Goal: Task Accomplishment & Management: Manage account settings

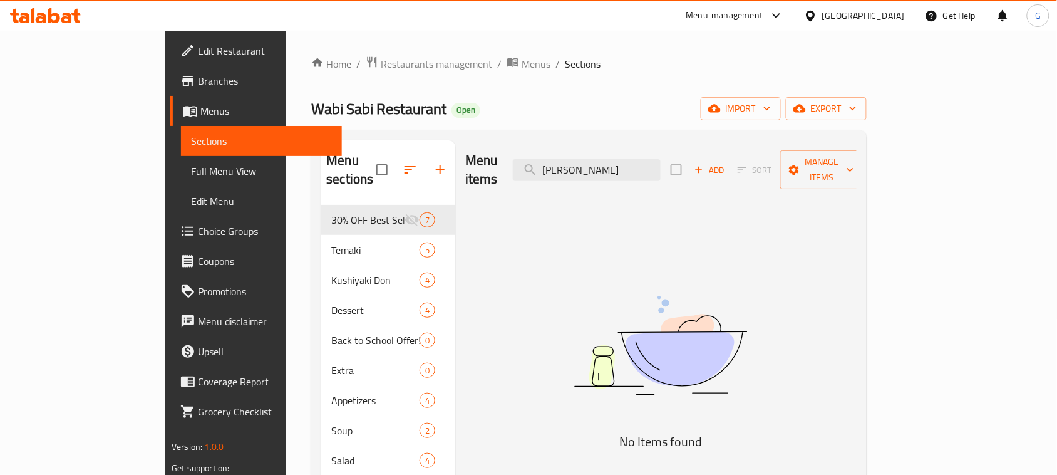
click at [198, 75] on span "Branches" at bounding box center [265, 80] width 134 height 15
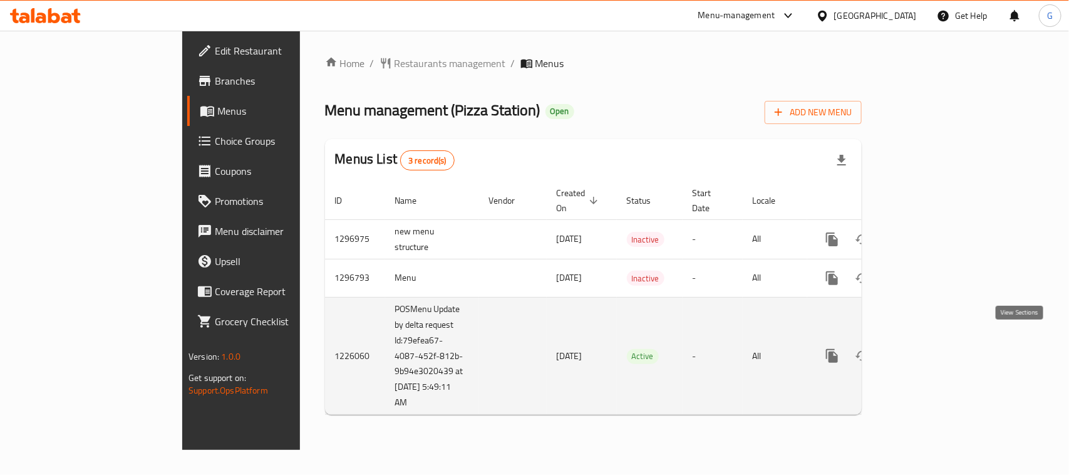
click at [937, 341] on link "enhanced table" at bounding box center [922, 356] width 30 height 30
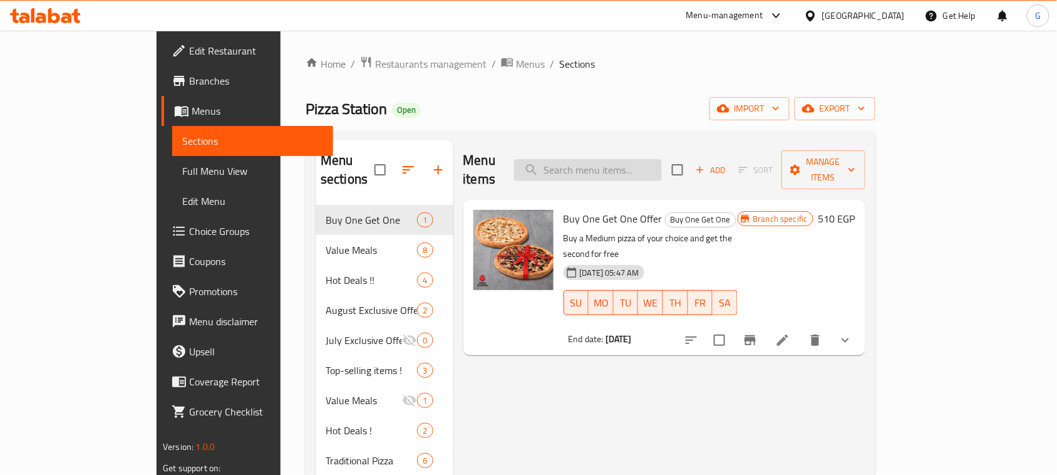
click at [651, 165] on input "search" at bounding box center [588, 170] width 148 height 22
paste input "Super Family meal"
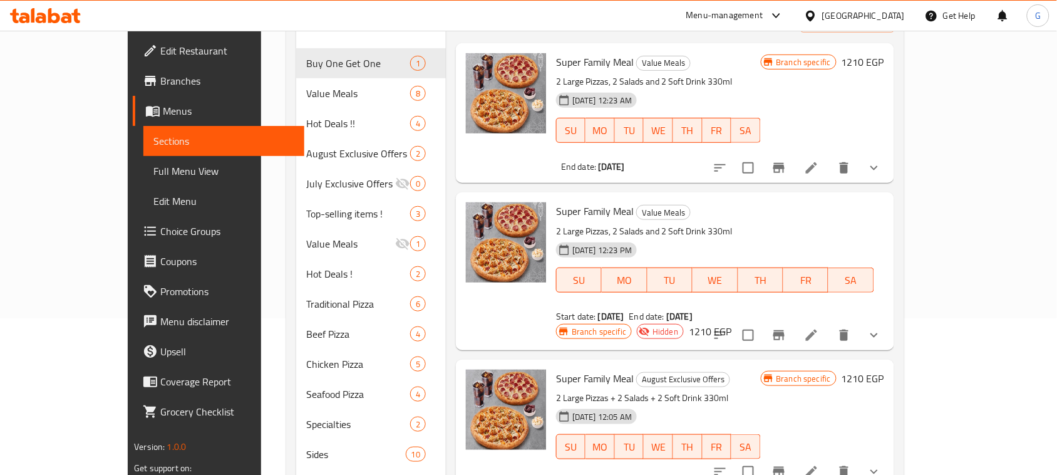
scroll to position [235, 0]
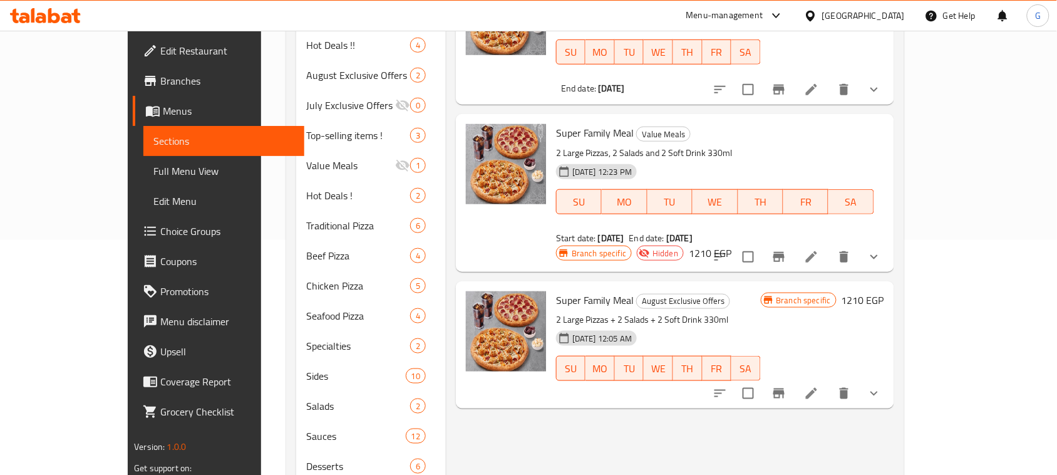
type input "Super Family meal"
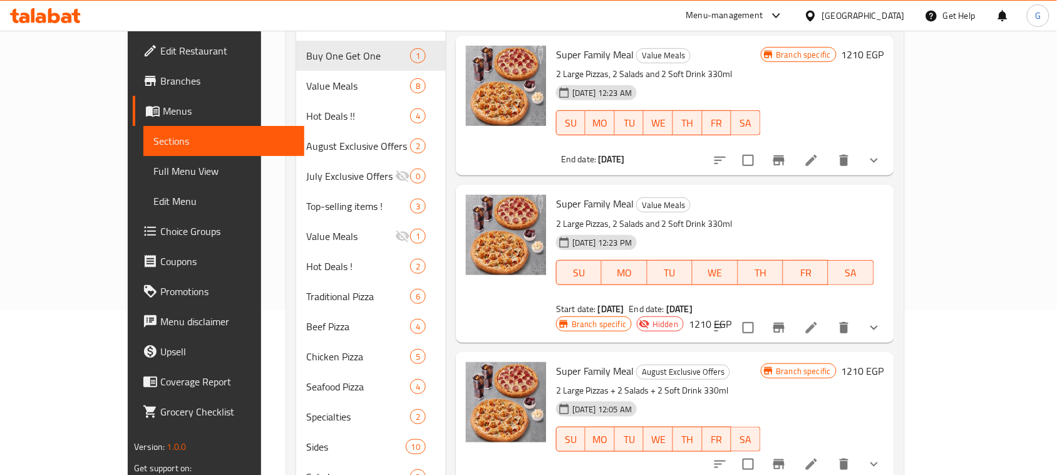
scroll to position [78, 0]
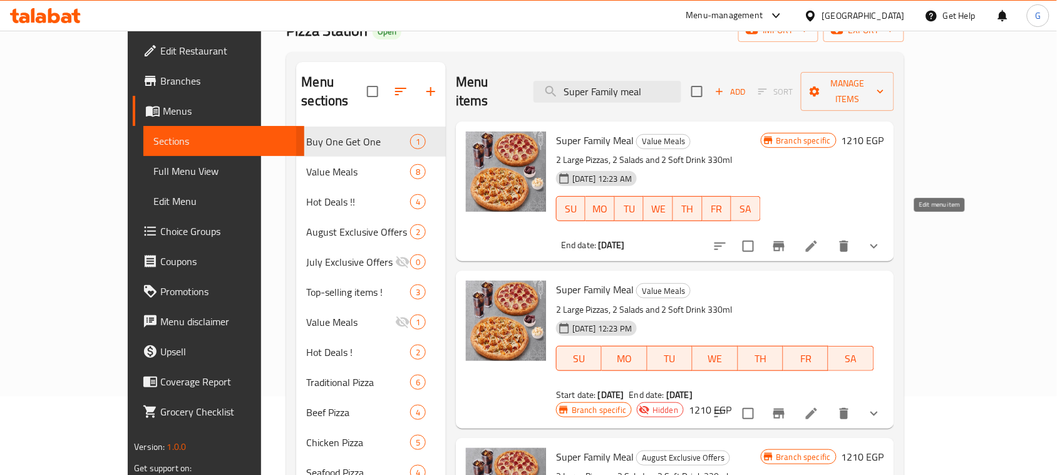
click at [819, 239] on icon at bounding box center [811, 246] width 15 height 15
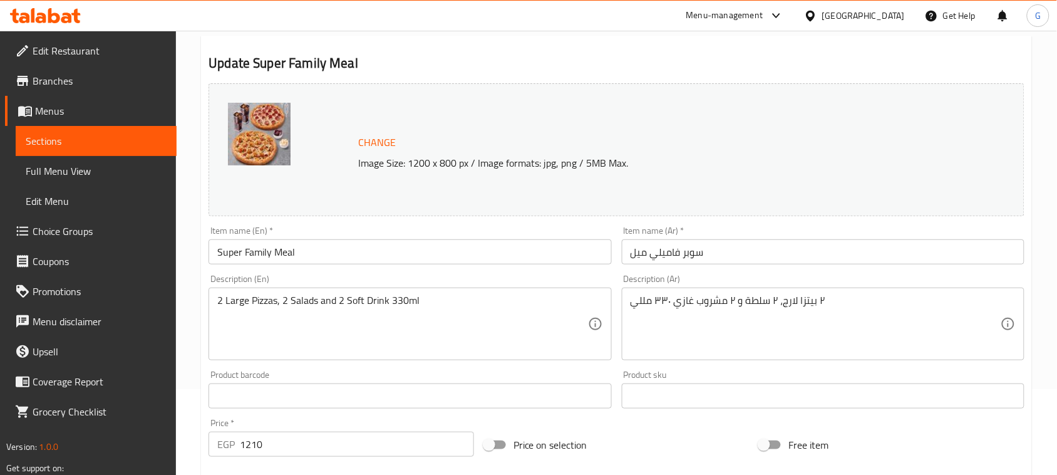
scroll to position [235, 0]
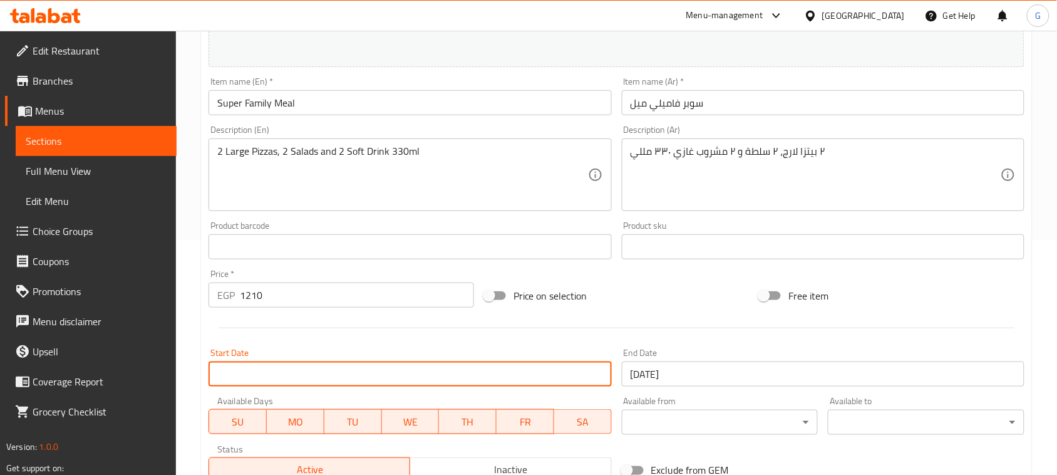
click at [597, 378] on input "Start Date" at bounding box center [409, 373] width 403 height 25
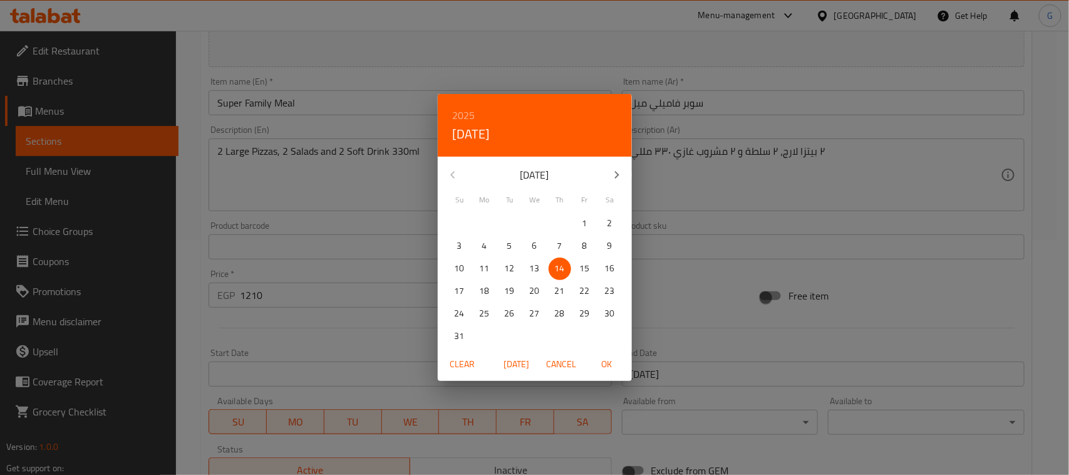
click at [665, 336] on div "2025 Thu, Aug 14 August 2025 Su Mo Tu We Th Fr Sa 27 28 29 30 31 1 2 3 4 5 6 7 …" at bounding box center [534, 237] width 1069 height 475
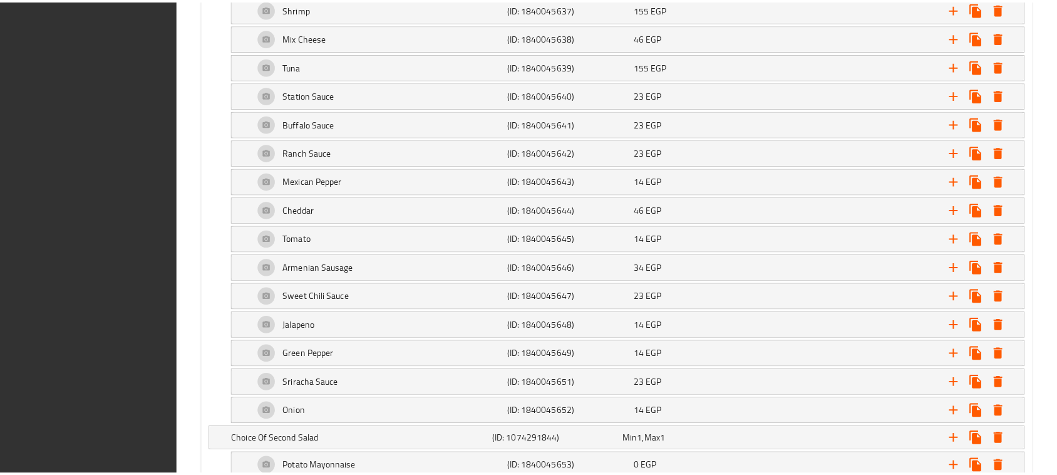
scroll to position [3388, 0]
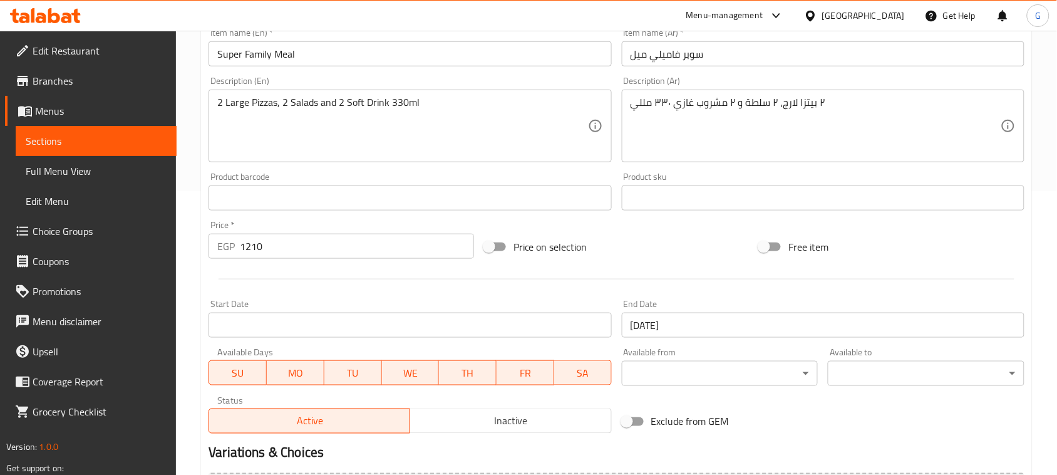
scroll to position [277, 0]
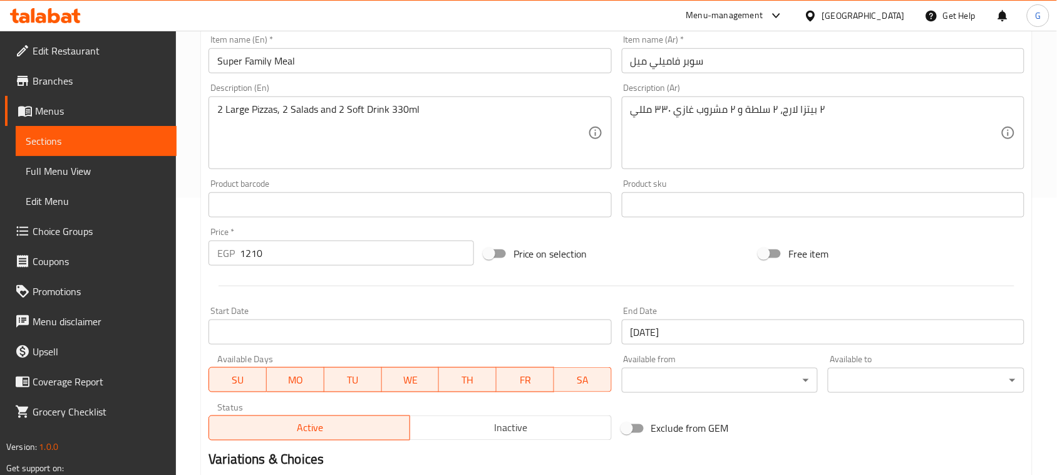
click at [561, 336] on input "Start Date" at bounding box center [409, 331] width 403 height 25
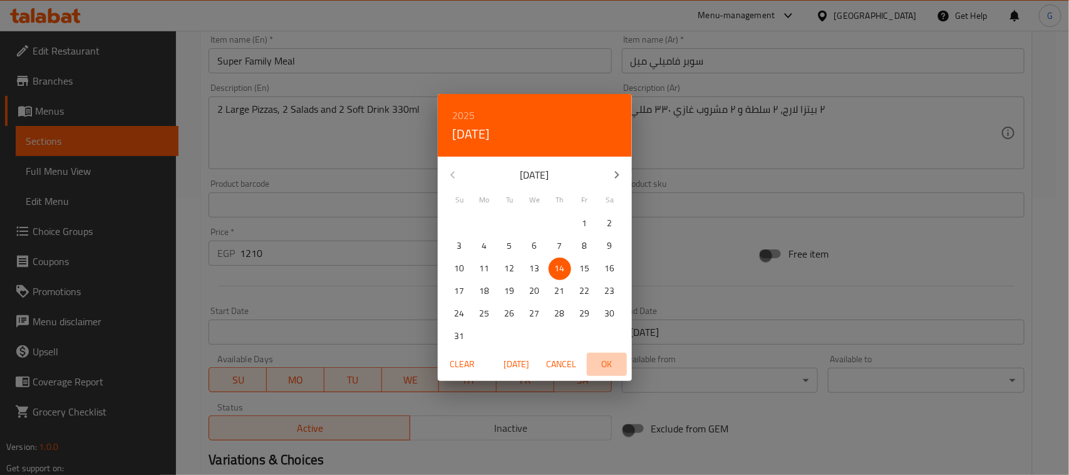
click at [605, 354] on button "OK" at bounding box center [607, 363] width 40 height 23
type input "[DATE]"
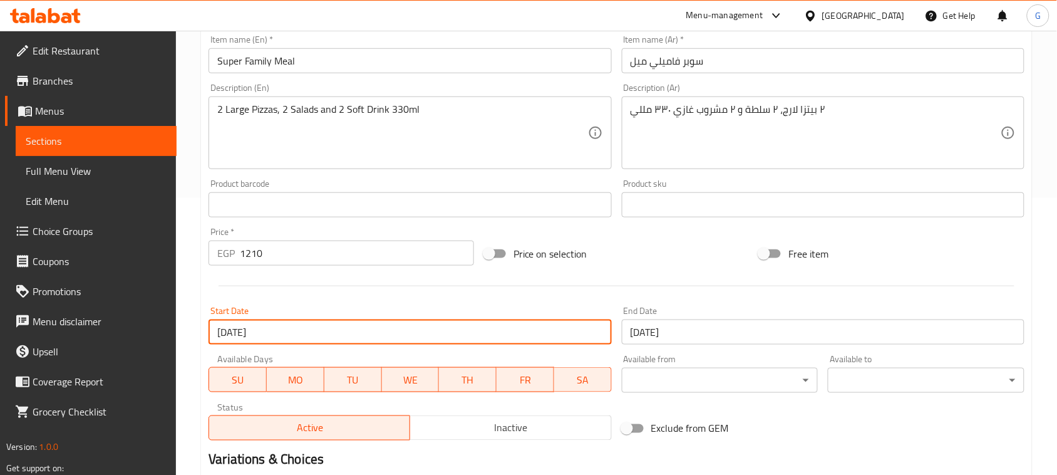
click at [667, 330] on input "[DATE]" at bounding box center [823, 331] width 403 height 25
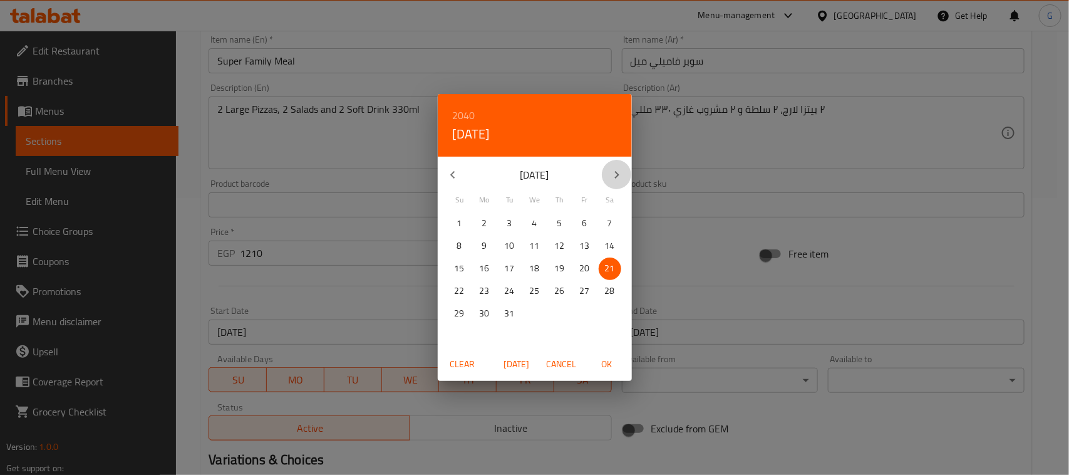
click at [620, 176] on icon "button" at bounding box center [616, 174] width 15 height 15
click at [482, 271] on p "13" at bounding box center [485, 268] width 10 height 16
click at [615, 365] on span "OK" at bounding box center [607, 364] width 30 height 16
type input "[DATE]"
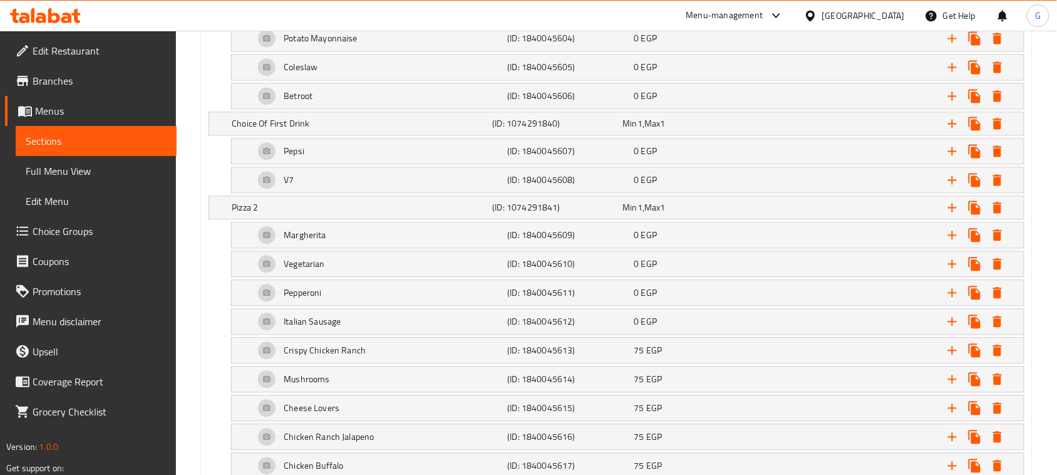
scroll to position [3388, 0]
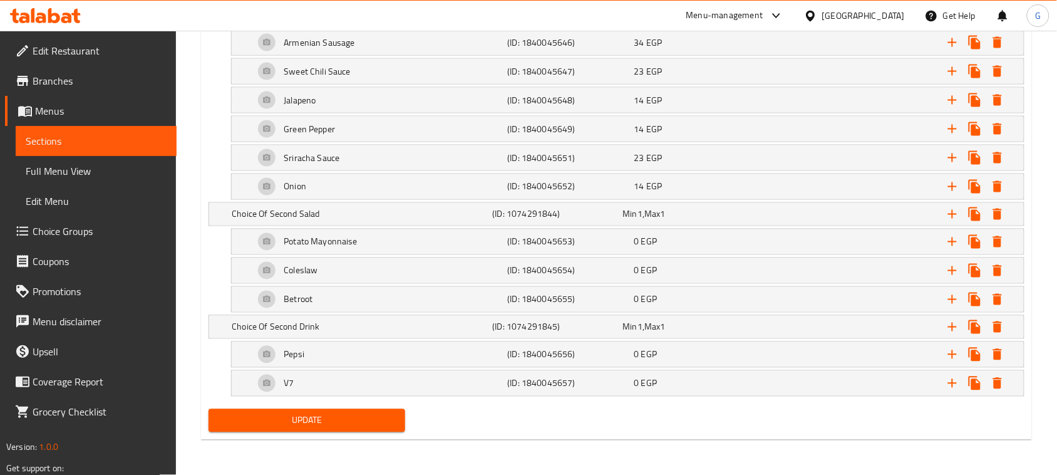
click at [239, 428] on span "Update" at bounding box center [307, 421] width 177 height 16
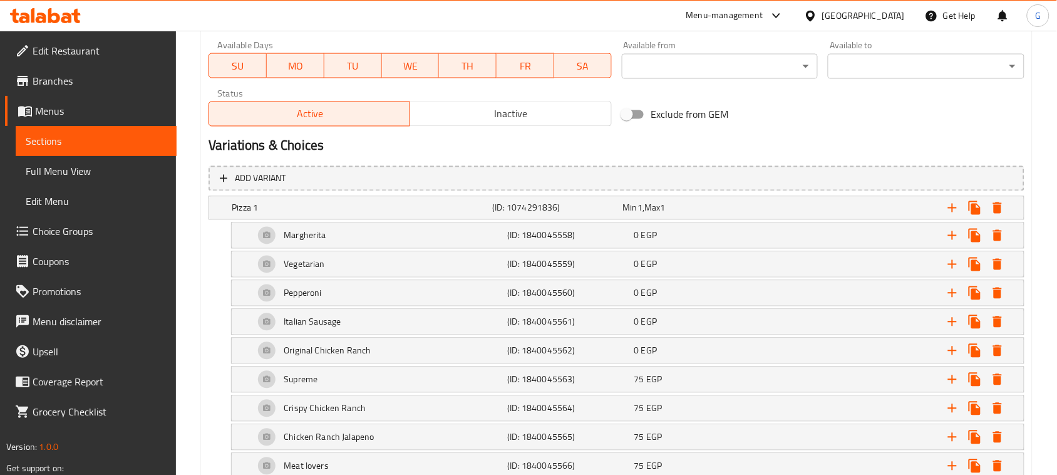
scroll to position [0, 0]
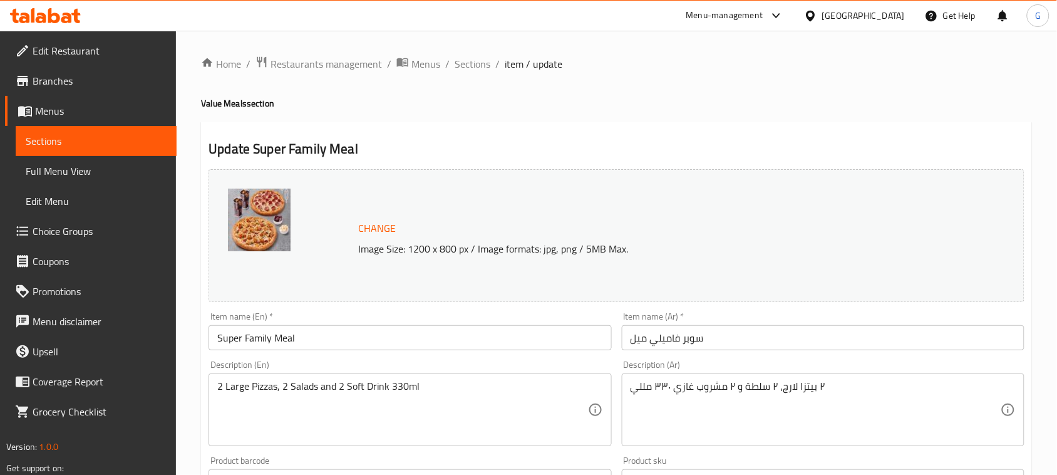
click at [307, 330] on input "Super Family Meal" at bounding box center [409, 337] width 403 height 25
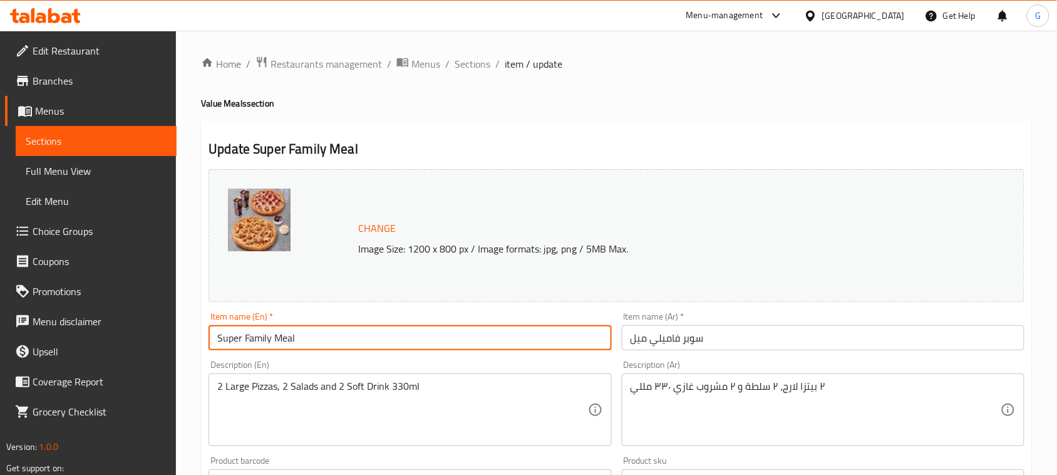
click at [307, 330] on input "Super Family Meal" at bounding box center [409, 337] width 403 height 25
click at [282, 339] on input "Super Family Meal" at bounding box center [409, 337] width 403 height 25
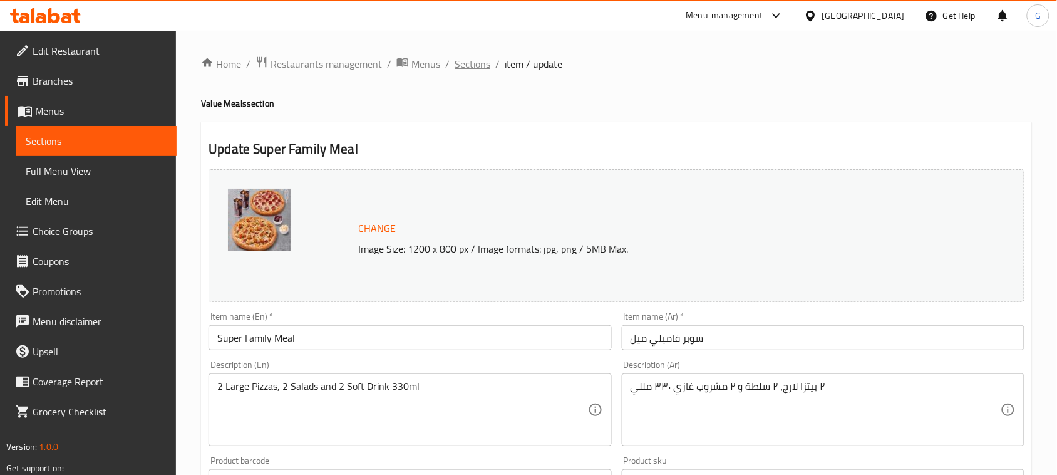
click at [468, 61] on span "Sections" at bounding box center [473, 63] width 36 height 15
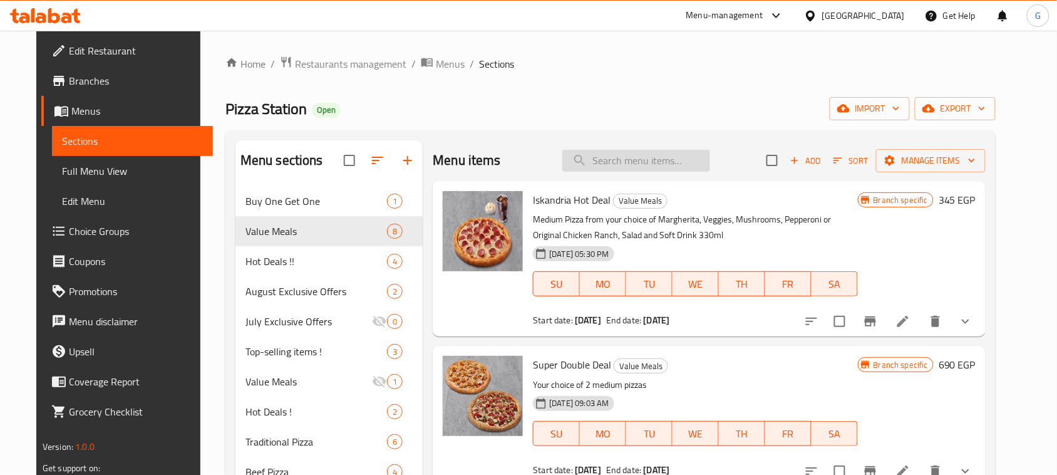
click at [673, 162] on input "search" at bounding box center [636, 161] width 148 height 22
paste input "Super Family Meal"
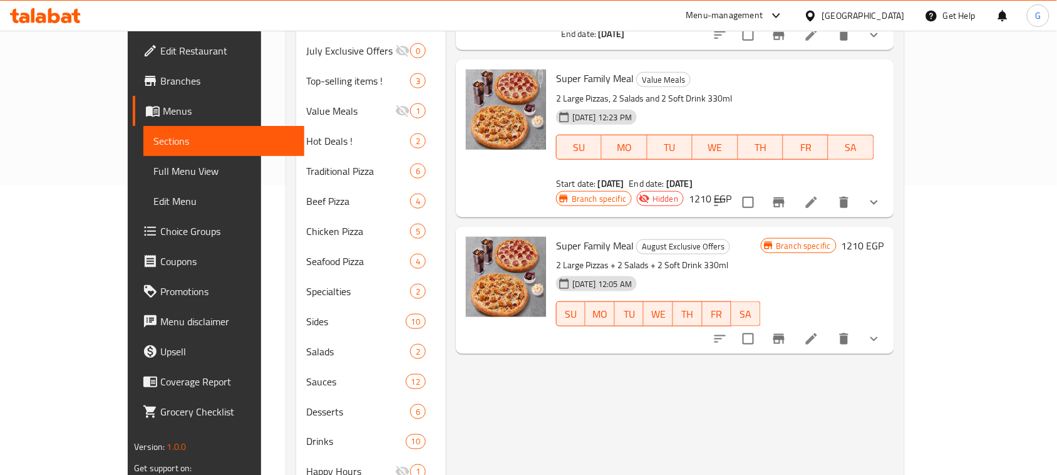
scroll to position [313, 0]
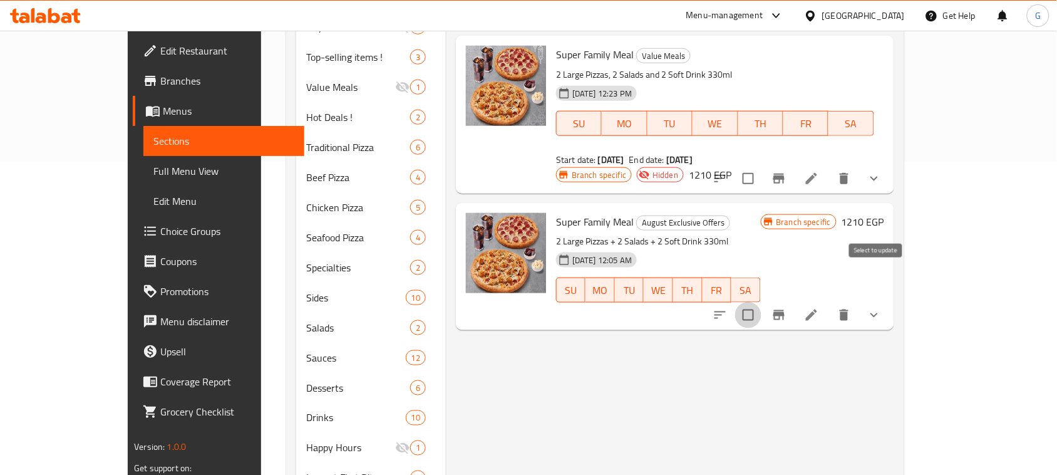
click at [761, 302] on input "checkbox" at bounding box center [748, 315] width 26 height 26
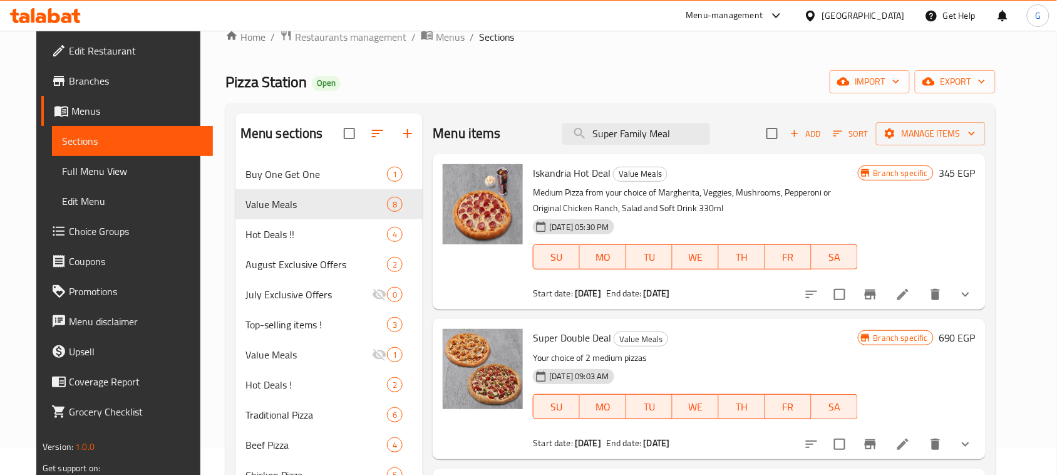
scroll to position [0, 0]
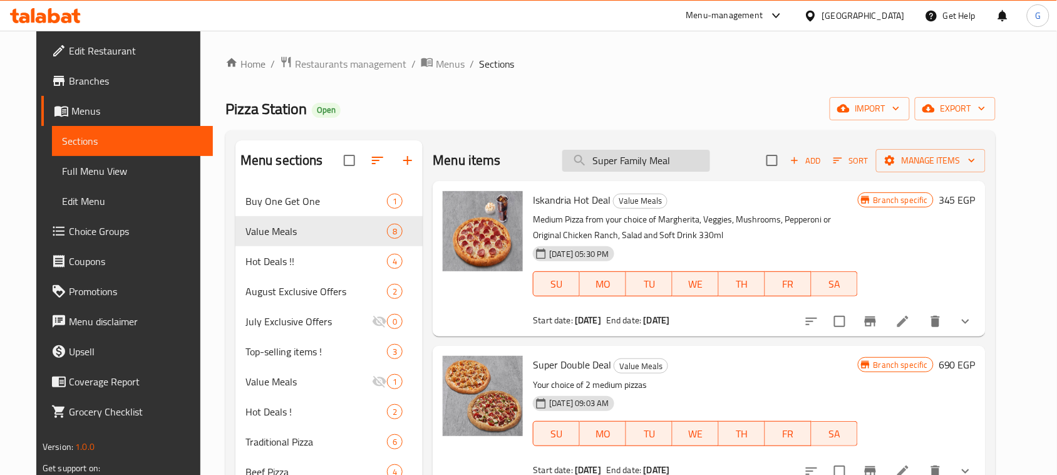
click at [683, 160] on input "Super Family Meal" at bounding box center [636, 161] width 148 height 22
type input "Super Family Meal"
checkbox input "true"
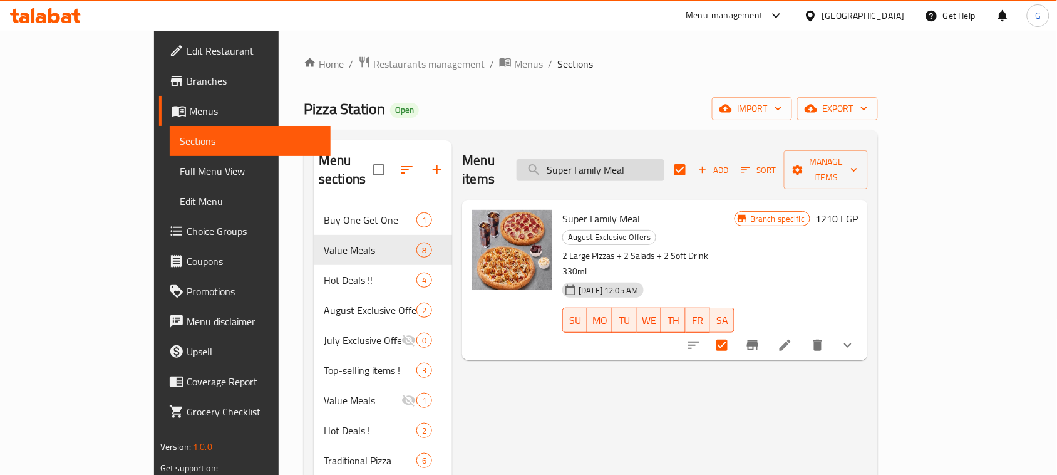
click at [608, 160] on input "Super Family Meal" at bounding box center [591, 170] width 148 height 22
click at [664, 159] on input "Super Family Meal" at bounding box center [591, 170] width 148 height 22
type input "Super Family Meal"
checkbox input "false"
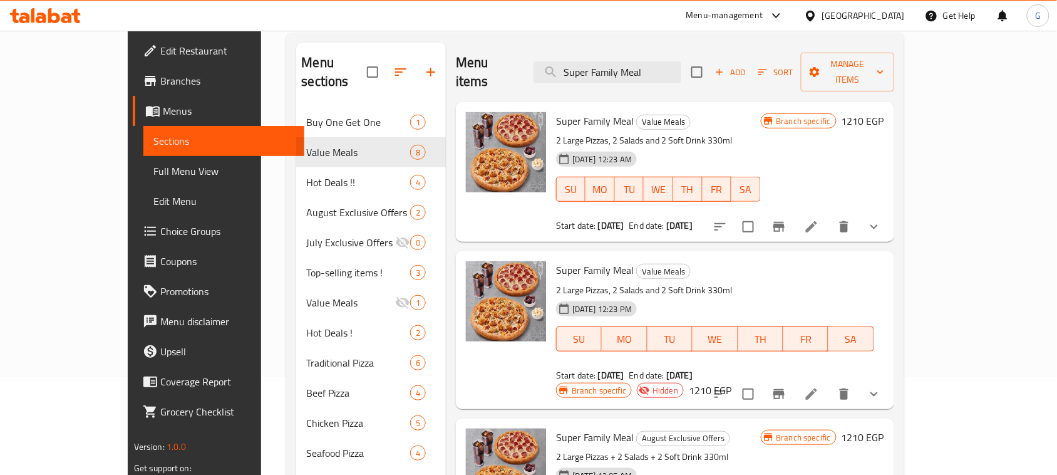
scroll to position [157, 0]
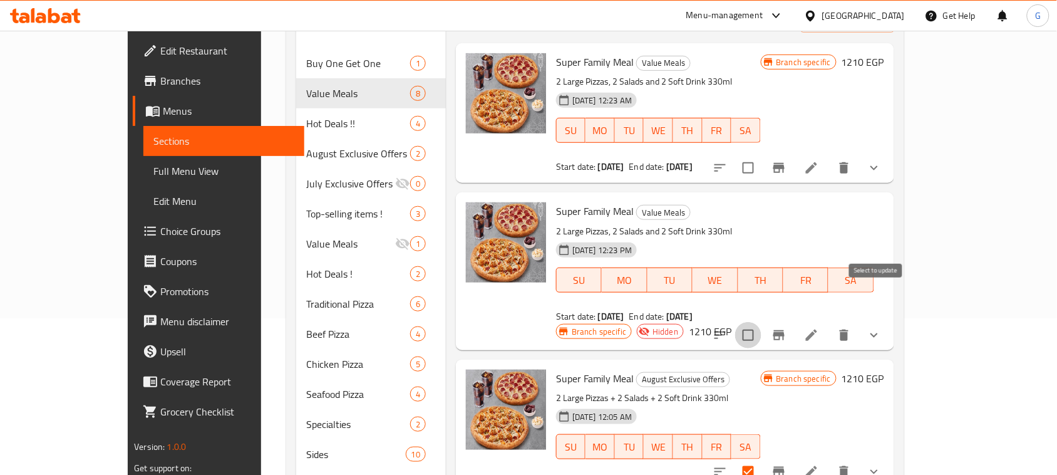
click at [761, 322] on input "checkbox" at bounding box center [748, 335] width 26 height 26
checkbox input "true"
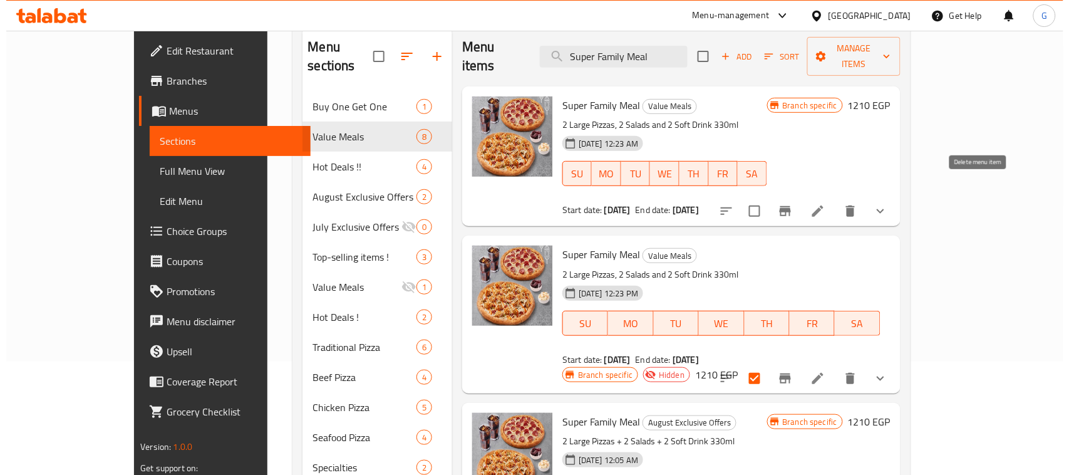
scroll to position [78, 0]
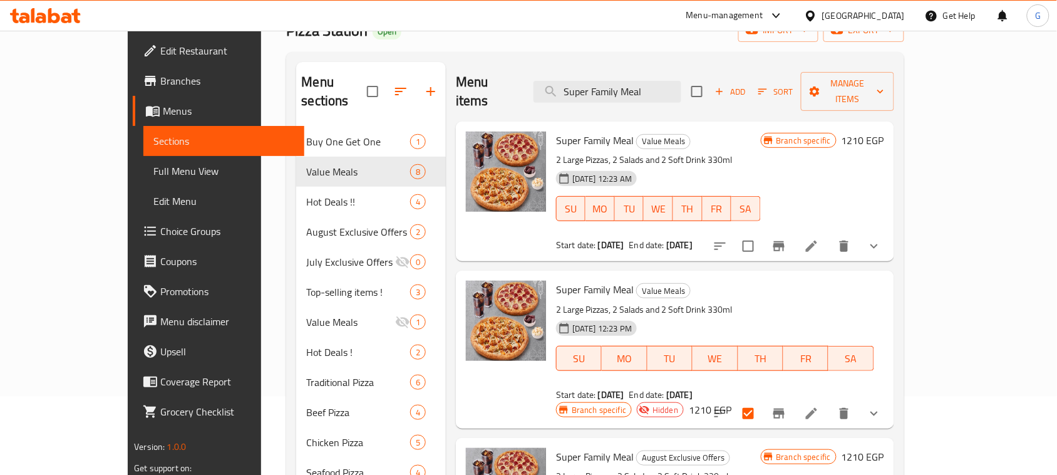
click at [893, 95] on div "Add Sort Manage items" at bounding box center [792, 91] width 202 height 39
click at [883, 86] on span "Manage items" at bounding box center [847, 91] width 73 height 31
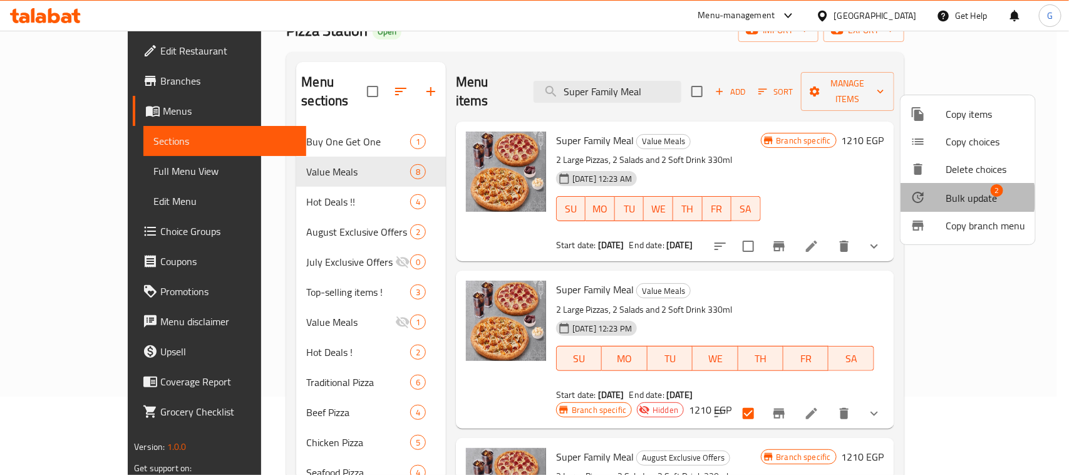
click at [962, 197] on span "Bulk update" at bounding box center [970, 197] width 51 height 15
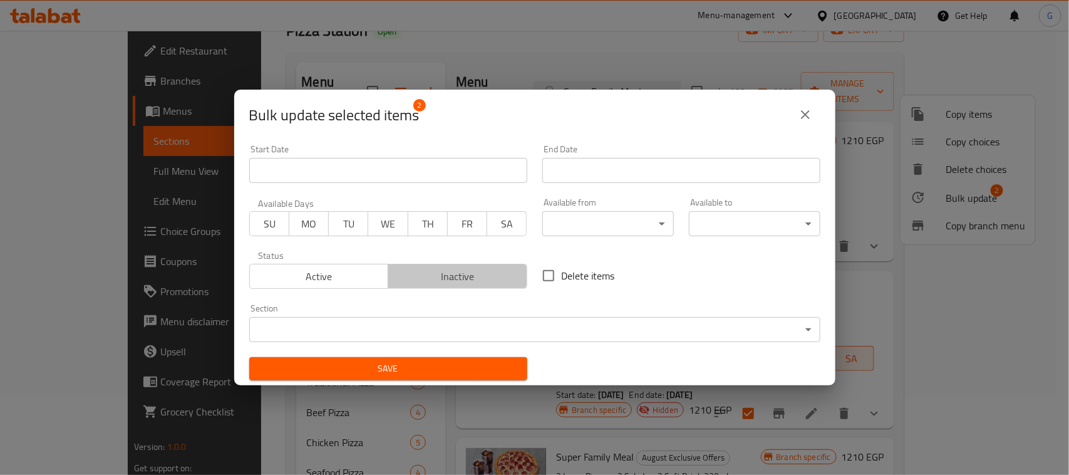
click at [477, 280] on span "Inactive" at bounding box center [457, 276] width 129 height 18
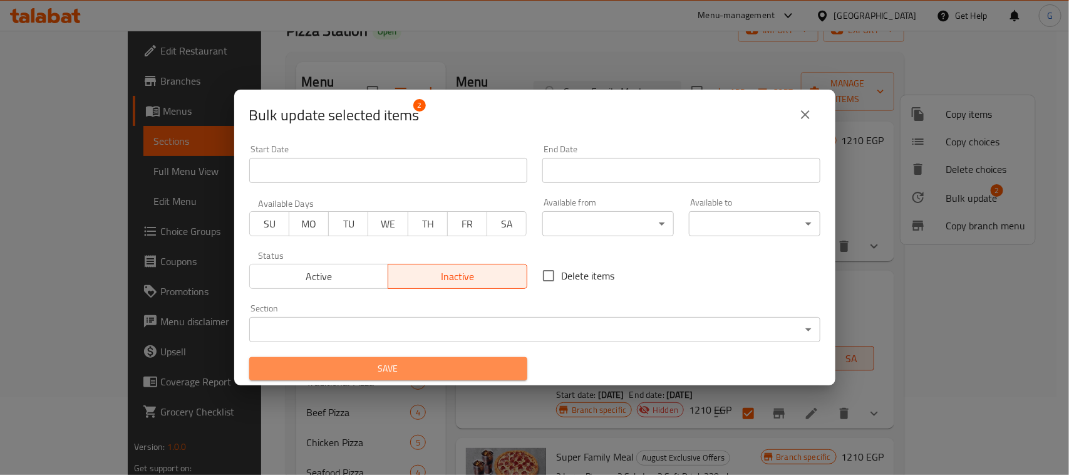
click at [450, 361] on span "Save" at bounding box center [388, 369] width 258 height 16
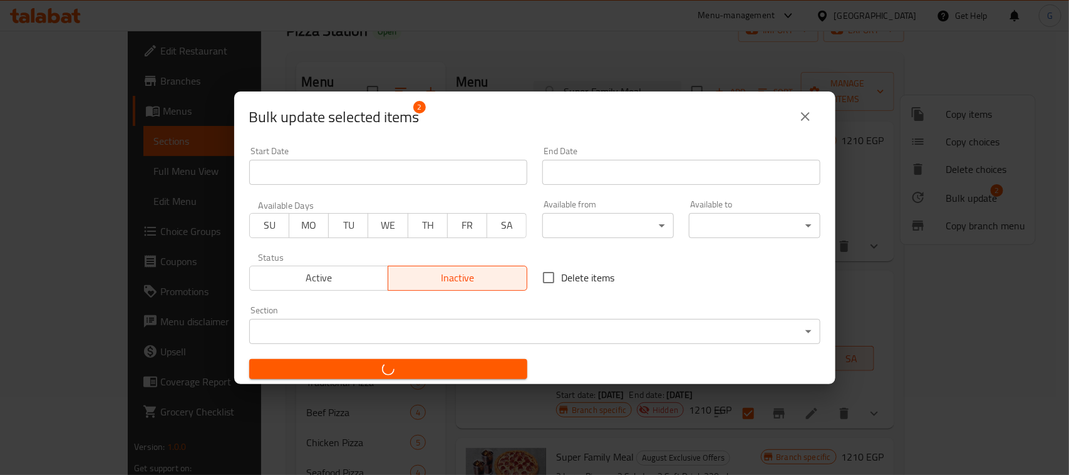
checkbox input "false"
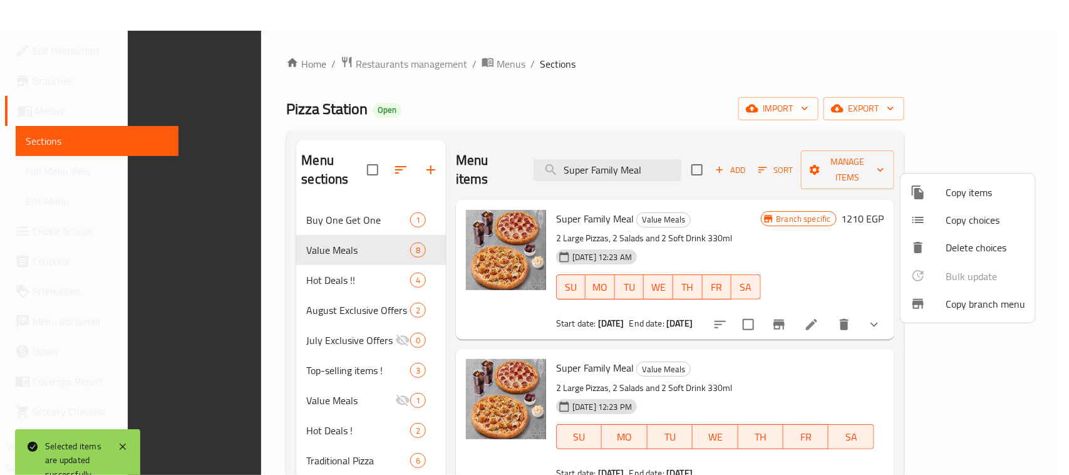
scroll to position [348, 0]
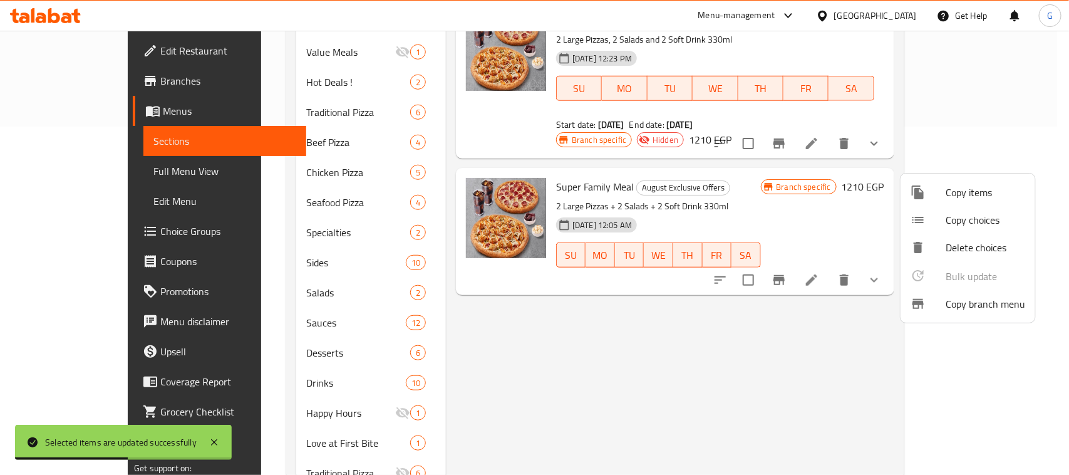
click at [558, 306] on div at bounding box center [534, 237] width 1069 height 475
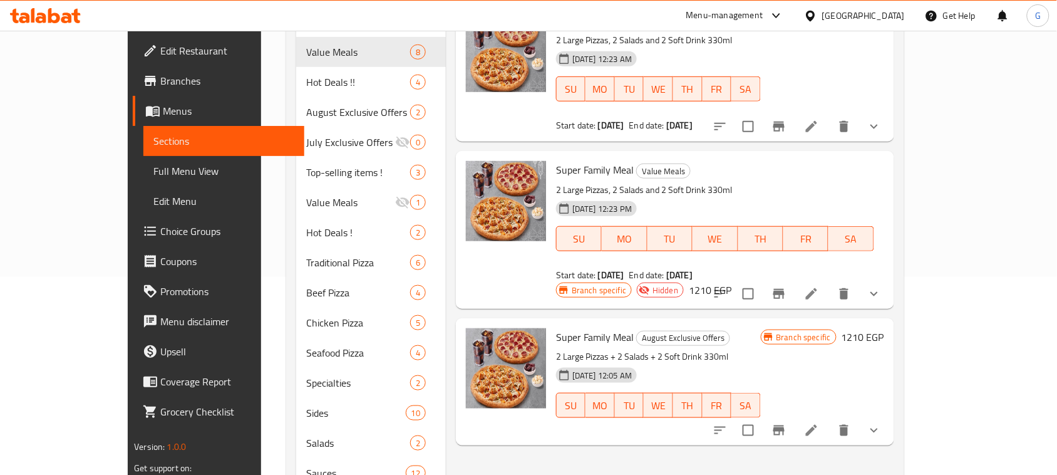
scroll to position [235, 0]
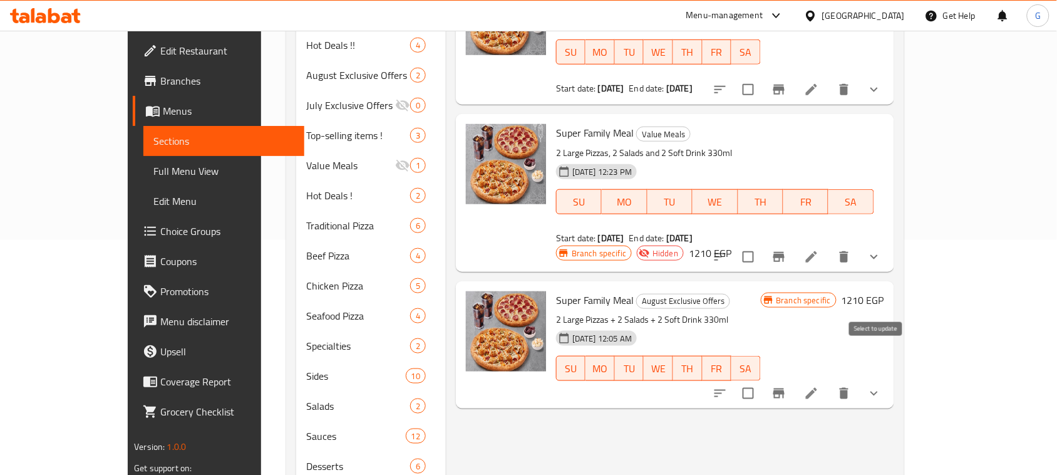
click at [761, 380] on input "checkbox" at bounding box center [748, 393] width 26 height 26
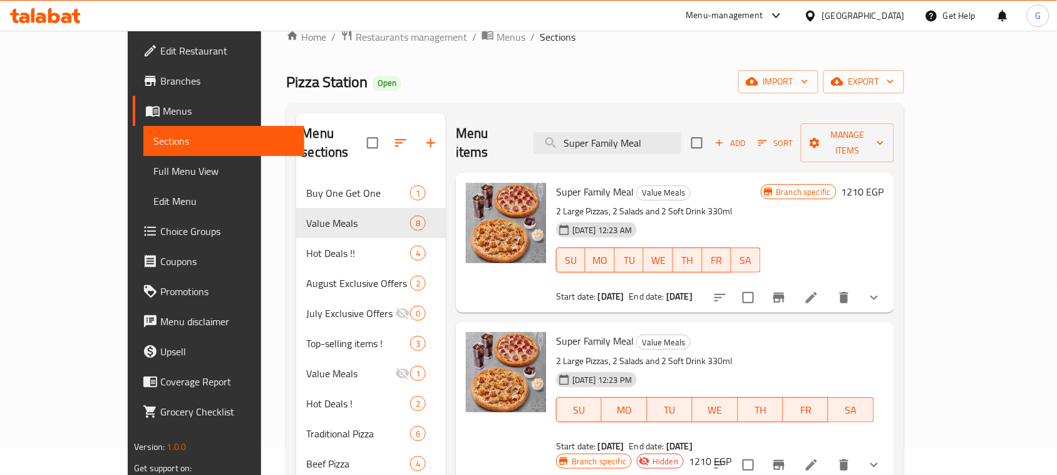
scroll to position [0, 0]
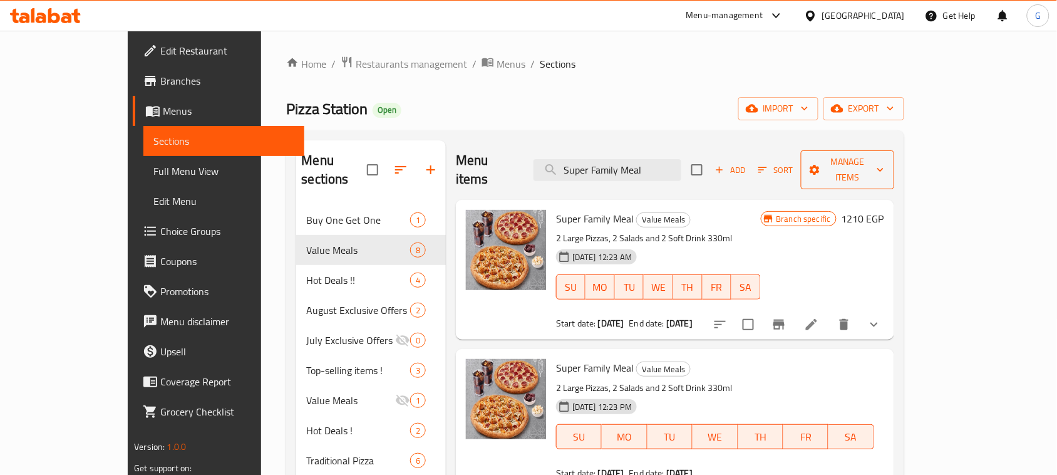
click at [883, 155] on span "Manage items" at bounding box center [847, 169] width 73 height 31
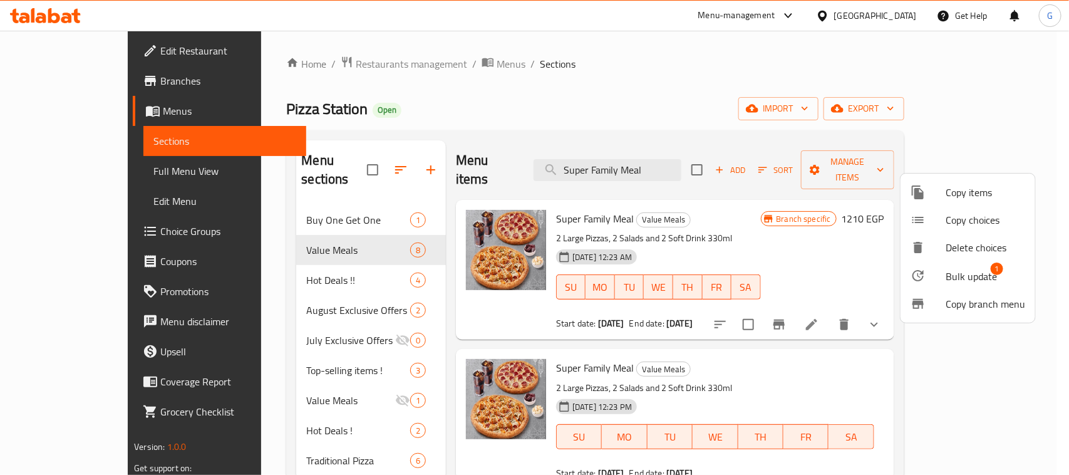
click at [950, 274] on span "Bulk update" at bounding box center [970, 276] width 51 height 15
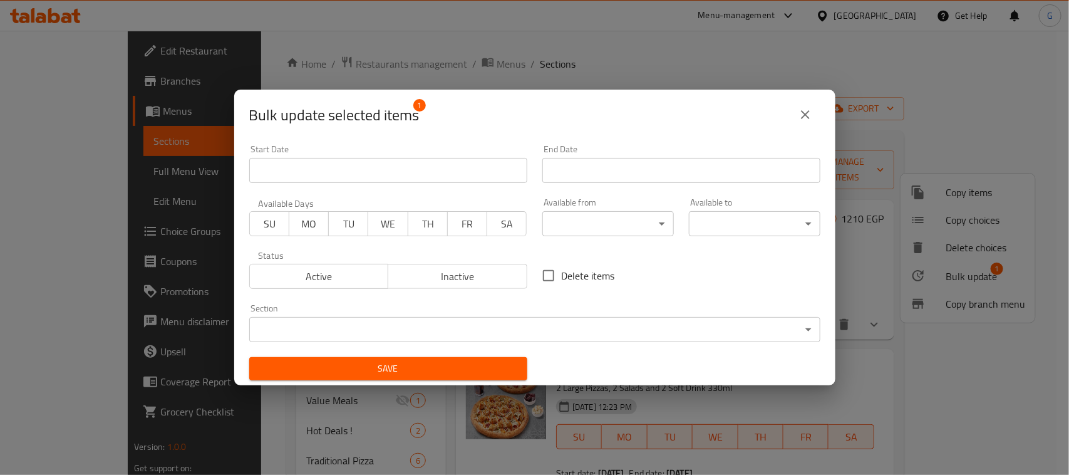
click at [440, 285] on button "Inactive" at bounding box center [458, 276] width 140 height 25
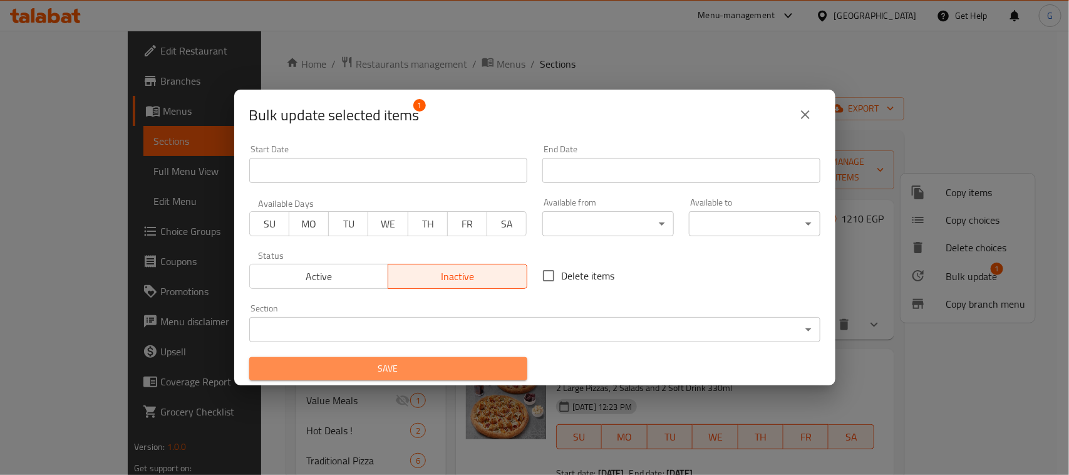
click at [445, 364] on span "Save" at bounding box center [388, 369] width 258 height 16
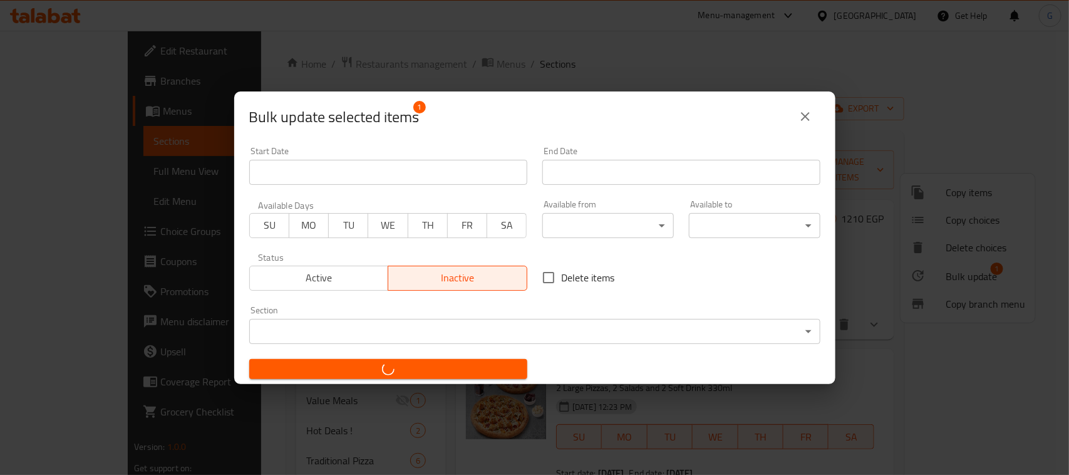
checkbox input "false"
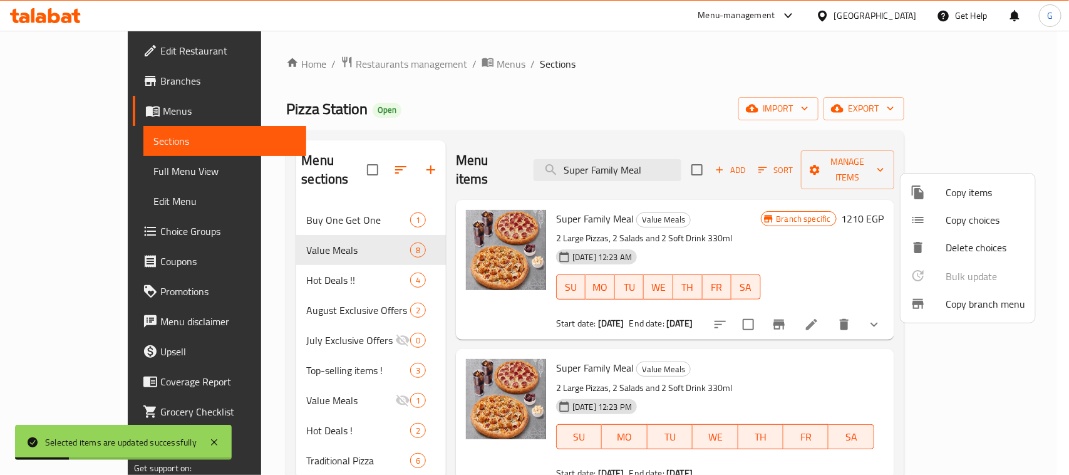
click at [751, 89] on div at bounding box center [534, 237] width 1069 height 475
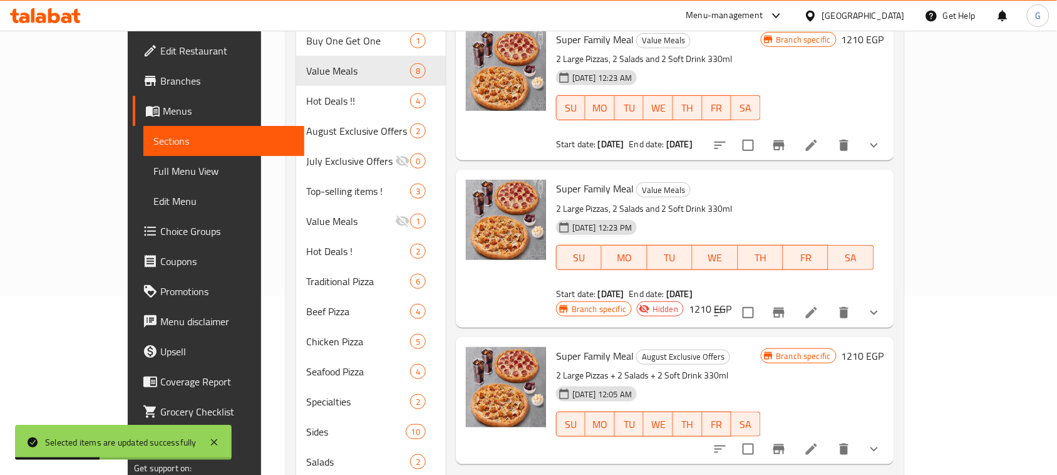
scroll to position [78, 0]
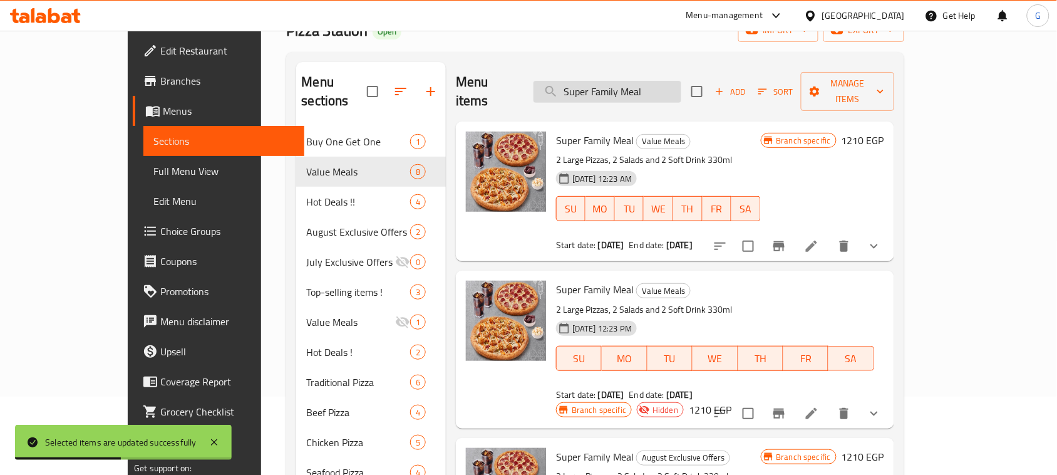
click at [633, 91] on input "Super Family Meal" at bounding box center [607, 92] width 148 height 22
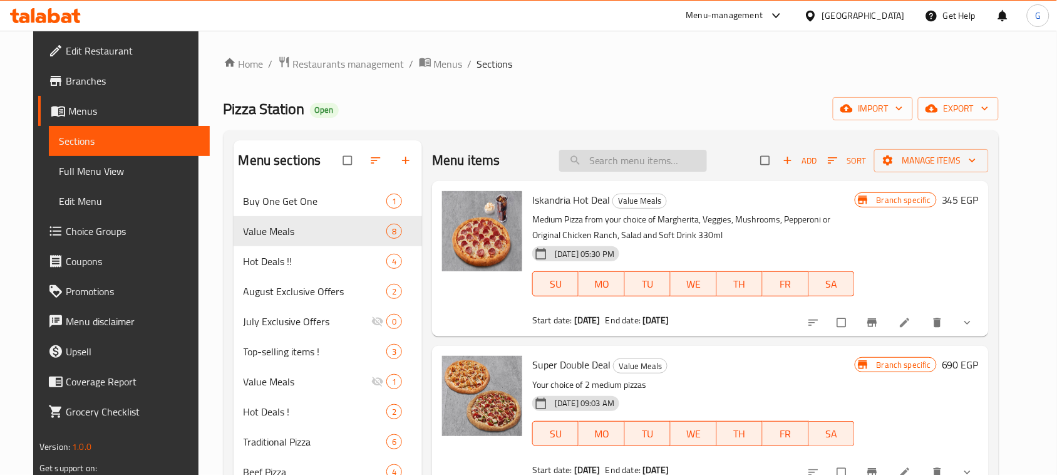
click at [648, 160] on input "search" at bounding box center [633, 161] width 148 height 22
paste input "Super Family Meal"
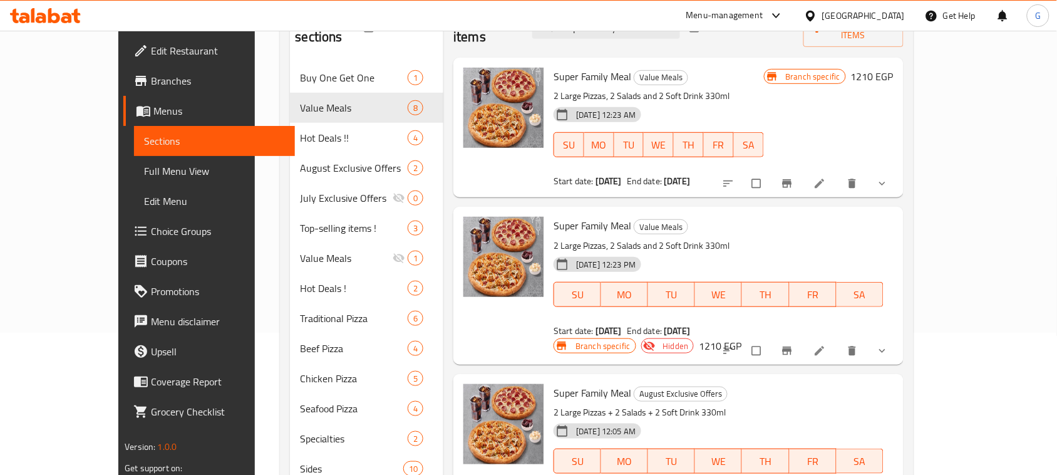
scroll to position [157, 0]
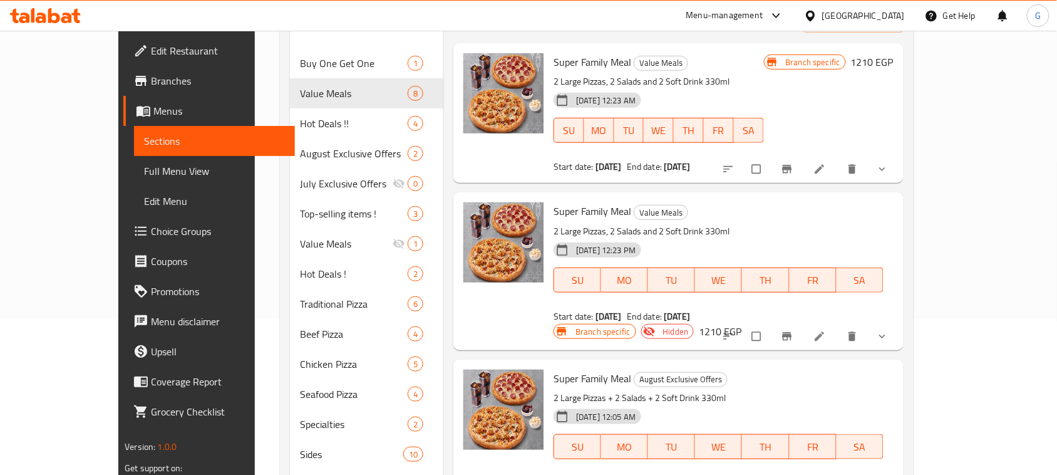
type input "Super Family Meal"
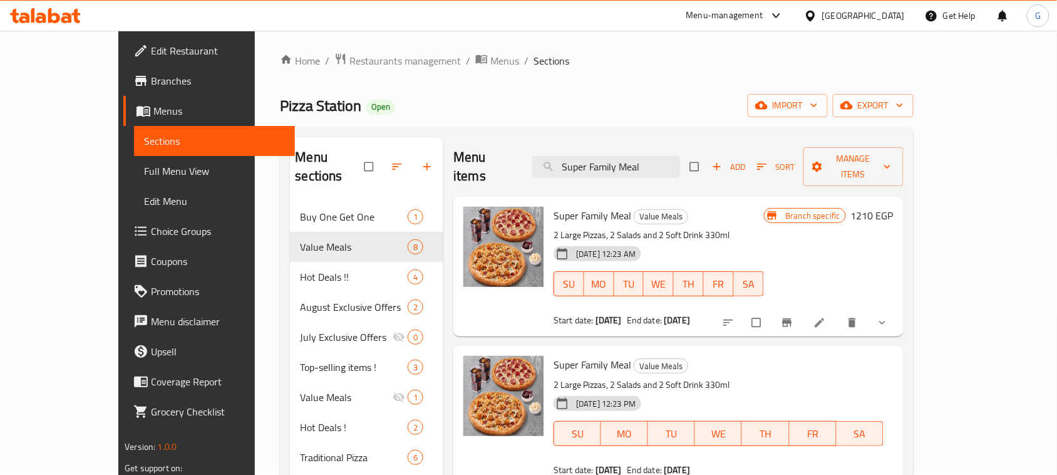
scroll to position [2, 0]
click at [838, 314] on li at bounding box center [820, 324] width 35 height 20
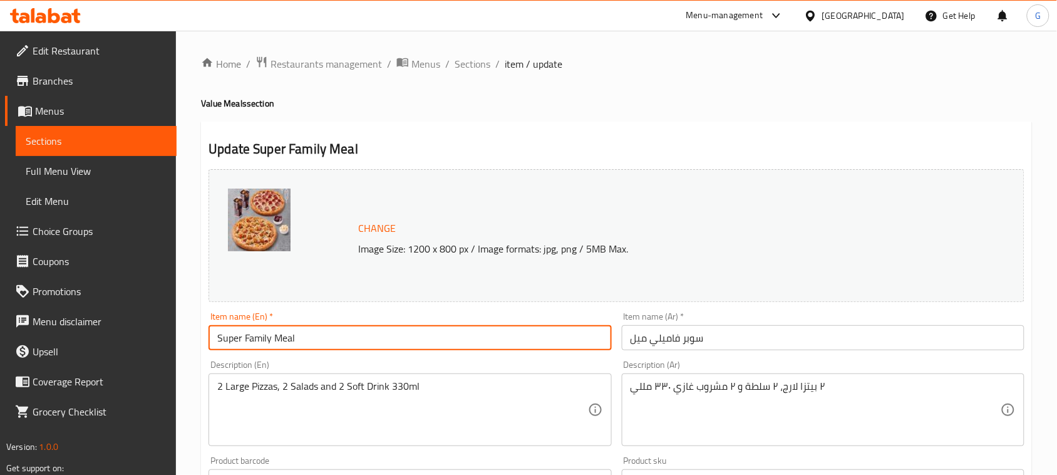
click at [271, 345] on input "Super Family Meal" at bounding box center [409, 337] width 403 height 25
click at [463, 61] on span "Sections" at bounding box center [473, 63] width 36 height 15
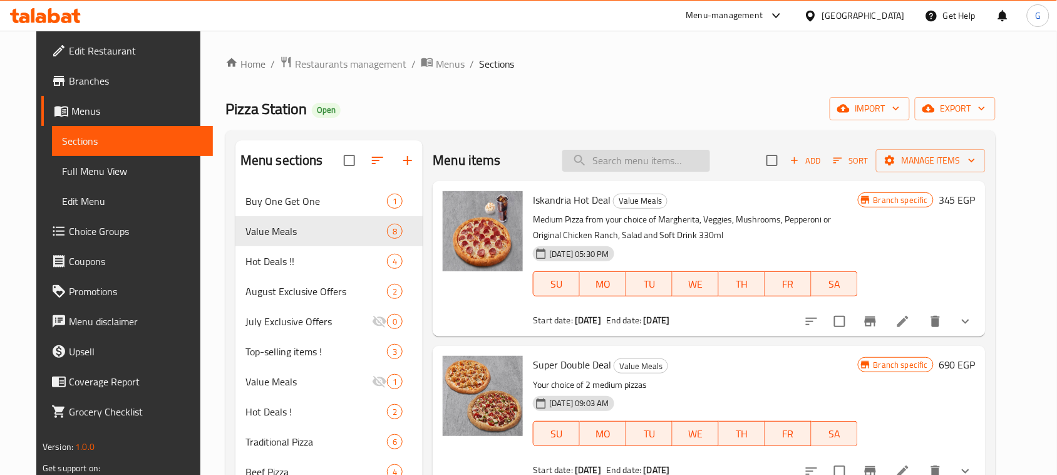
click at [637, 152] on input "search" at bounding box center [636, 161] width 148 height 22
paste input "Super Family Meal"
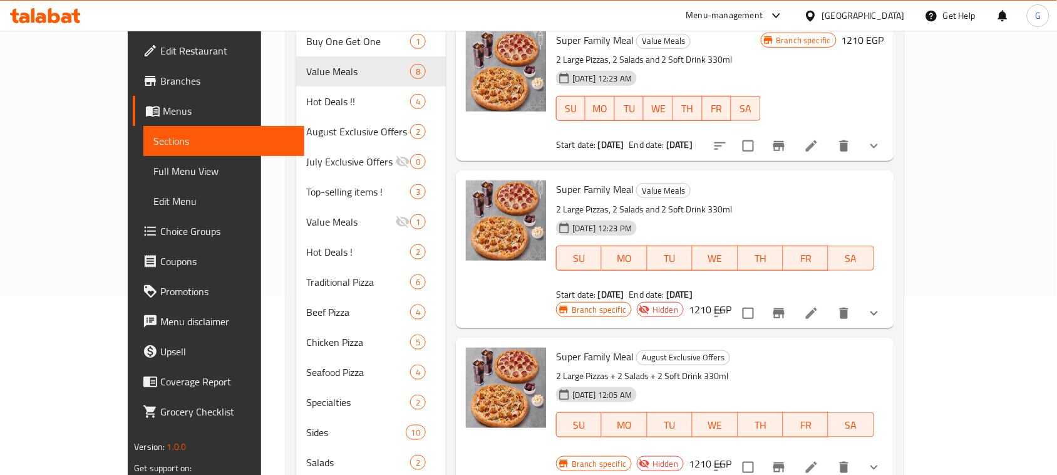
scroll to position [157, 0]
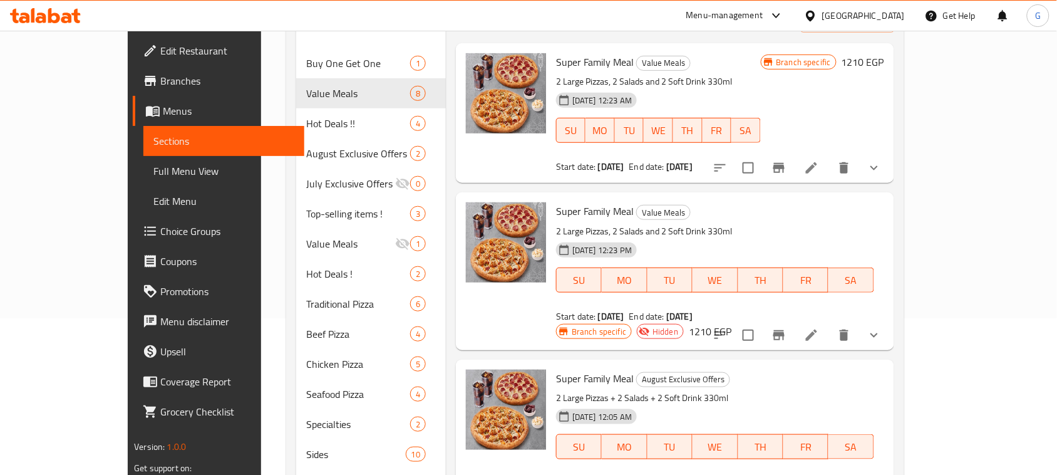
type input "Super Family Meal"
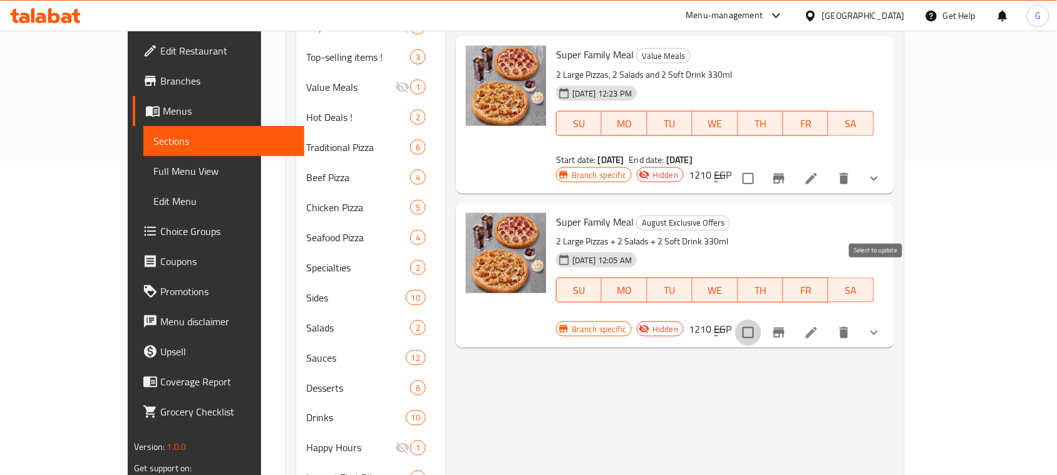
click at [761, 319] on input "checkbox" at bounding box center [748, 332] width 26 height 26
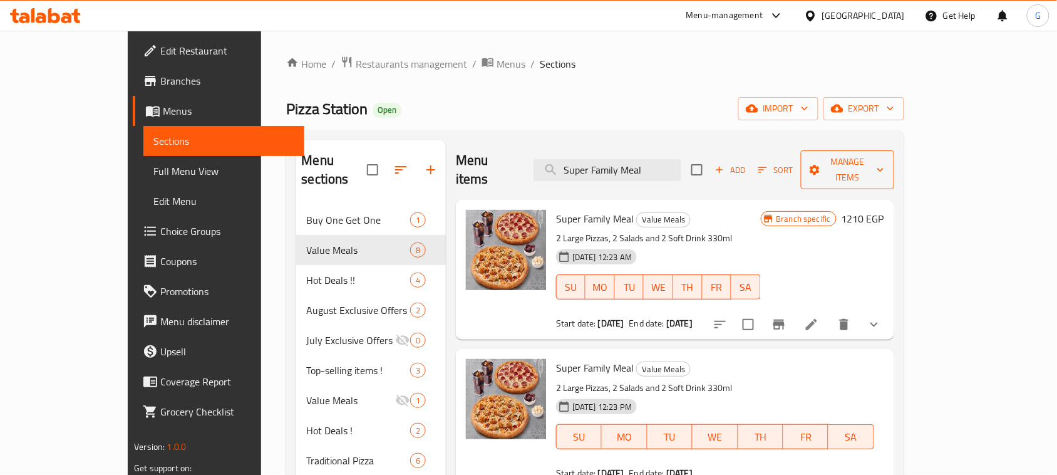
click at [893, 150] on button "Manage items" at bounding box center [847, 169] width 93 height 39
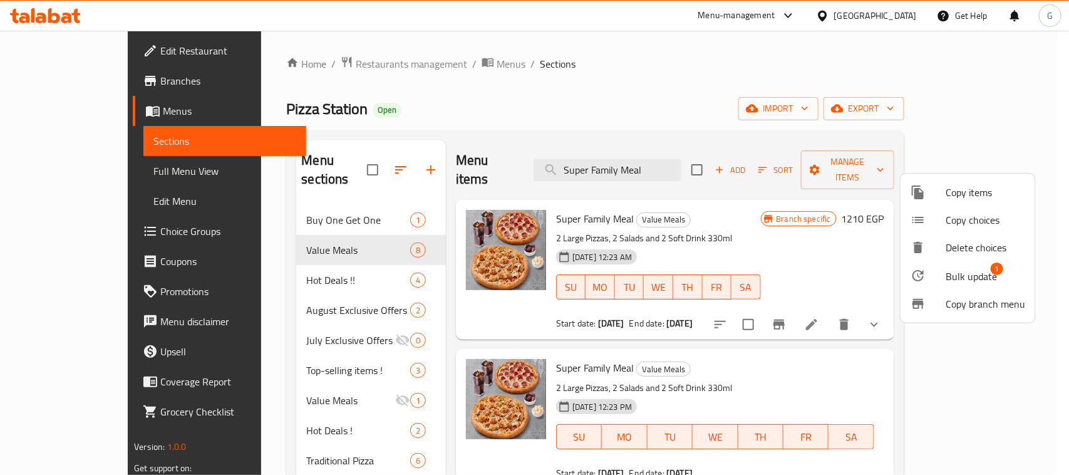
click at [965, 270] on span "Bulk update" at bounding box center [970, 276] width 51 height 15
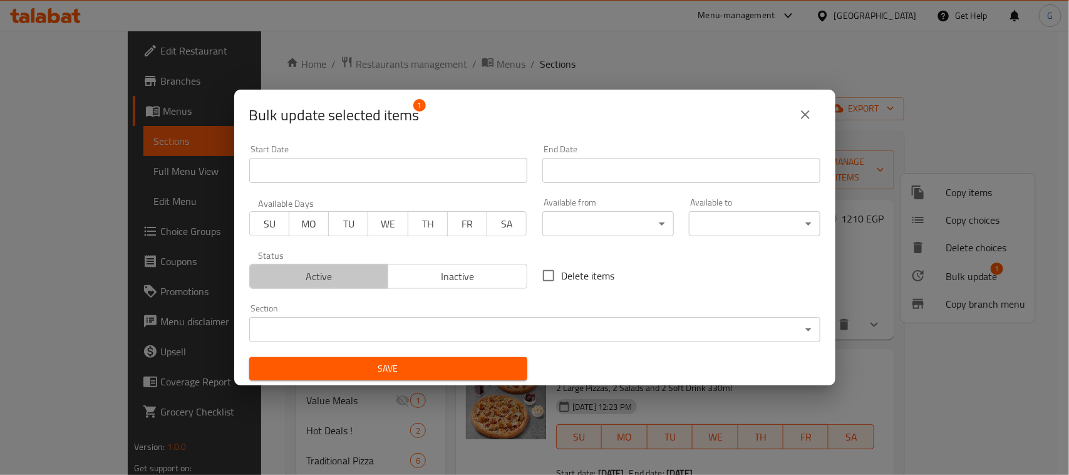
click at [335, 275] on span "Active" at bounding box center [319, 276] width 129 height 18
click at [384, 362] on span "Save" at bounding box center [388, 369] width 258 height 16
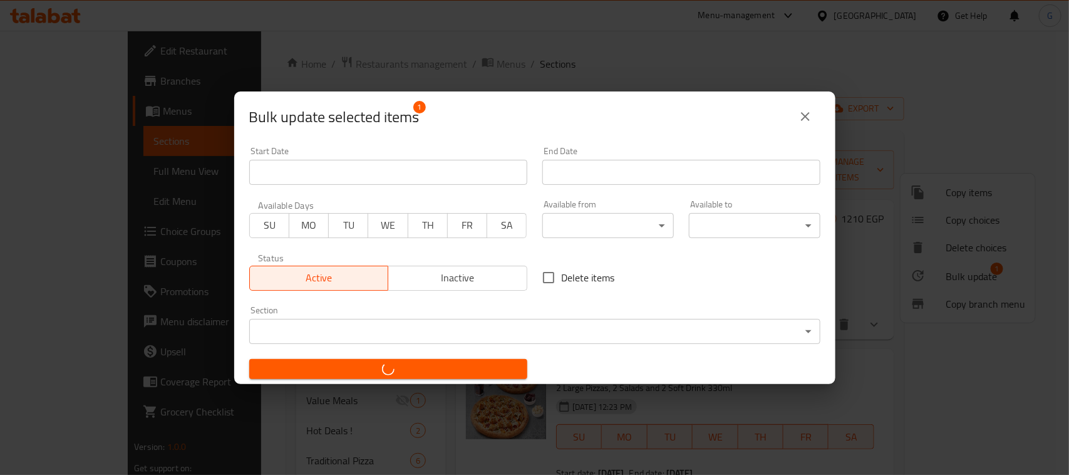
checkbox input "false"
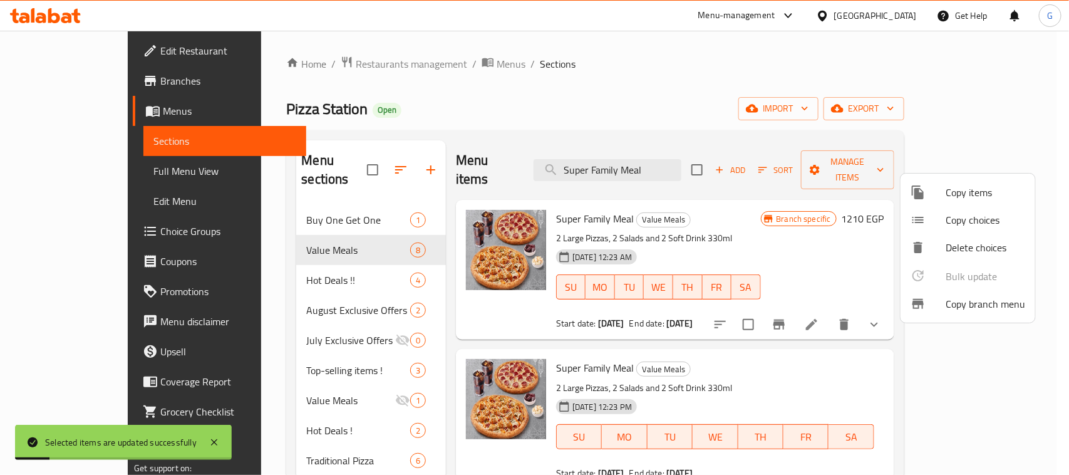
click at [738, 61] on div at bounding box center [534, 237] width 1069 height 475
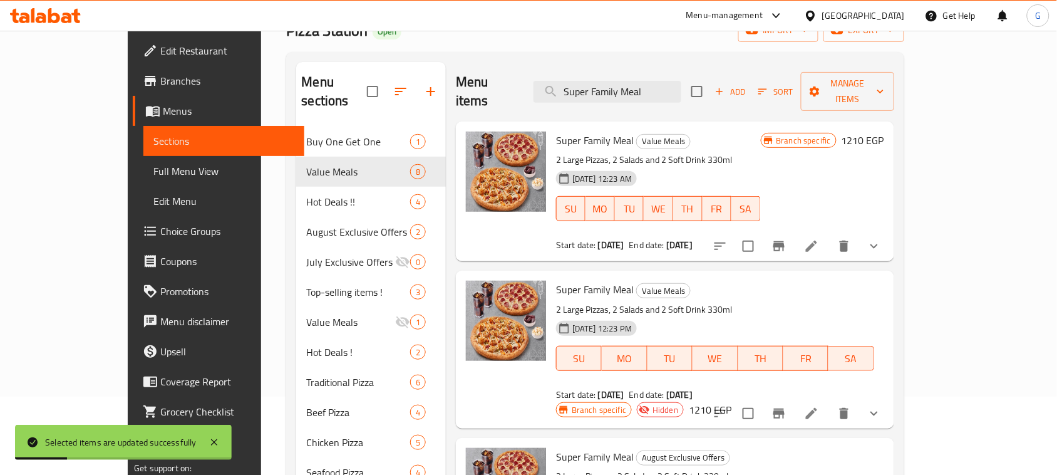
scroll to position [313, 0]
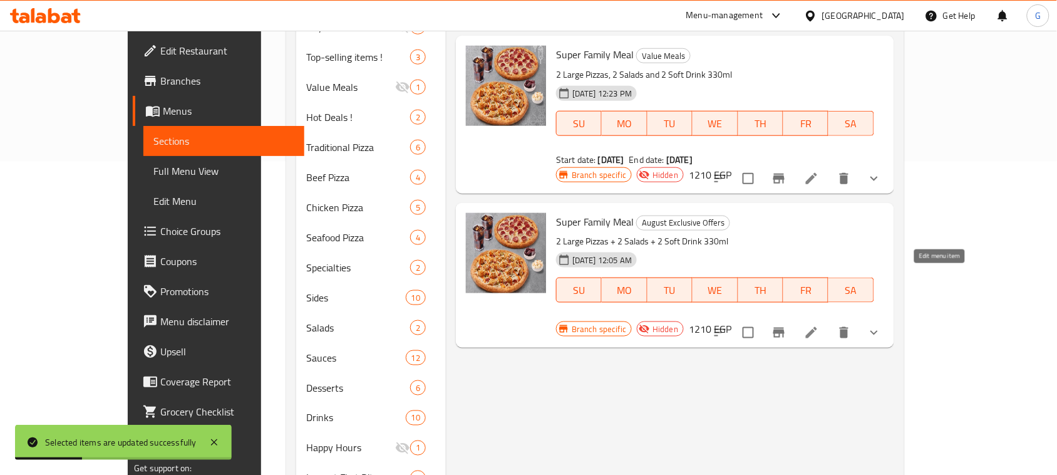
click at [819, 325] on icon at bounding box center [811, 332] width 15 height 15
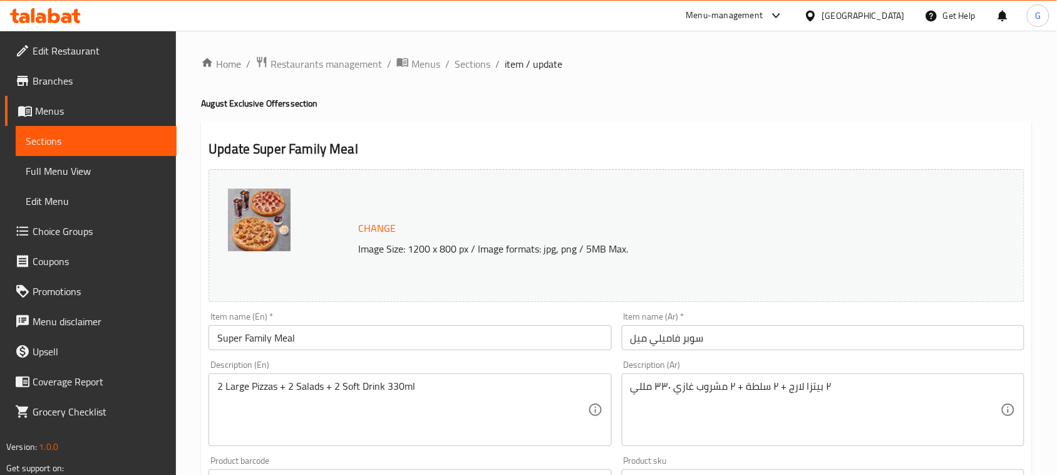
click at [255, 340] on input "Super Family Meal" at bounding box center [409, 337] width 403 height 25
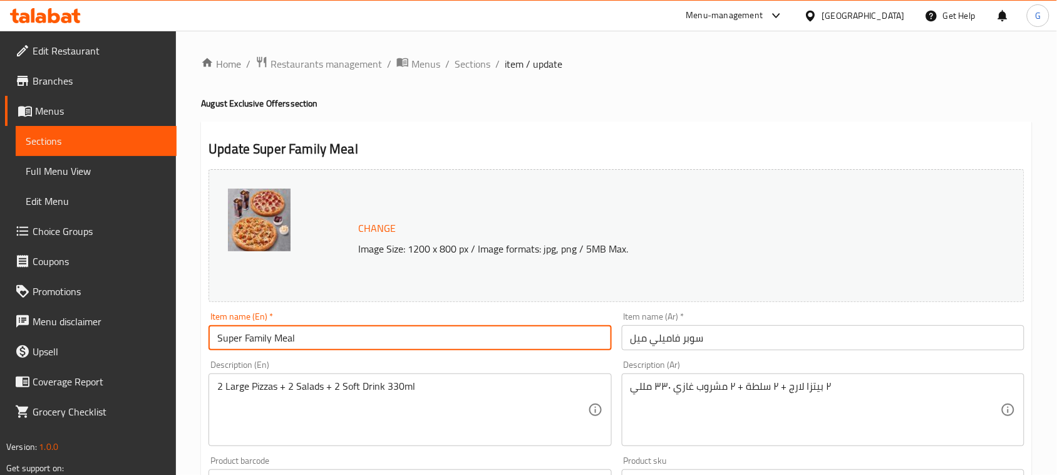
click at [255, 340] on input "Super Family Meal" at bounding box center [409, 337] width 403 height 25
click at [495, 57] on li "/" at bounding box center [497, 63] width 4 height 15
click at [475, 66] on span "Sections" at bounding box center [473, 63] width 36 height 15
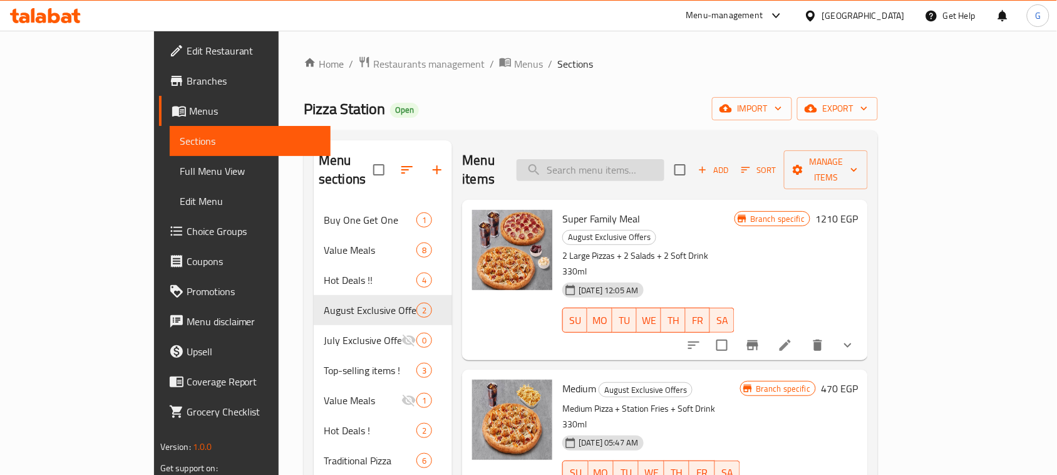
click at [639, 164] on input "search" at bounding box center [591, 170] width 148 height 22
paste input "Super Family Meal"
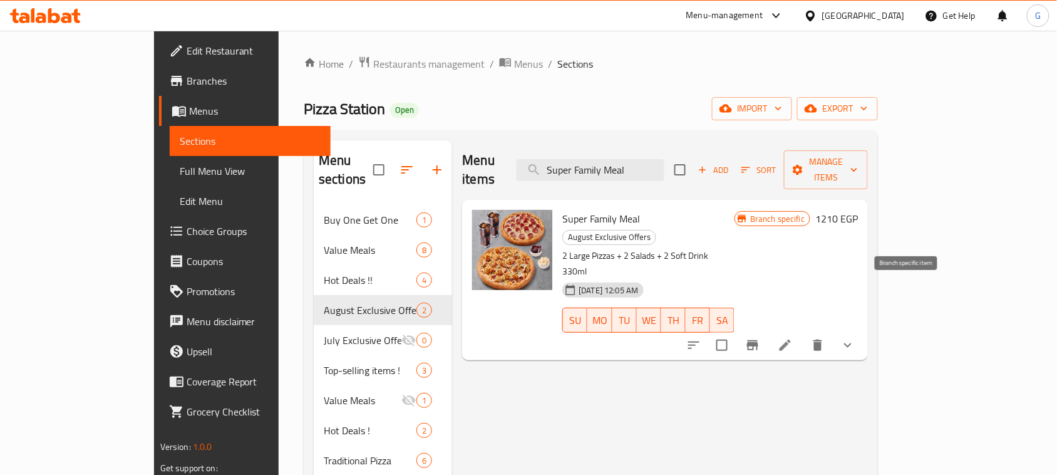
type input "Super Family Meal"
click at [758, 340] on icon "Branch-specific-item" at bounding box center [752, 345] width 11 height 10
